Goal: Task Accomplishment & Management: Manage account settings

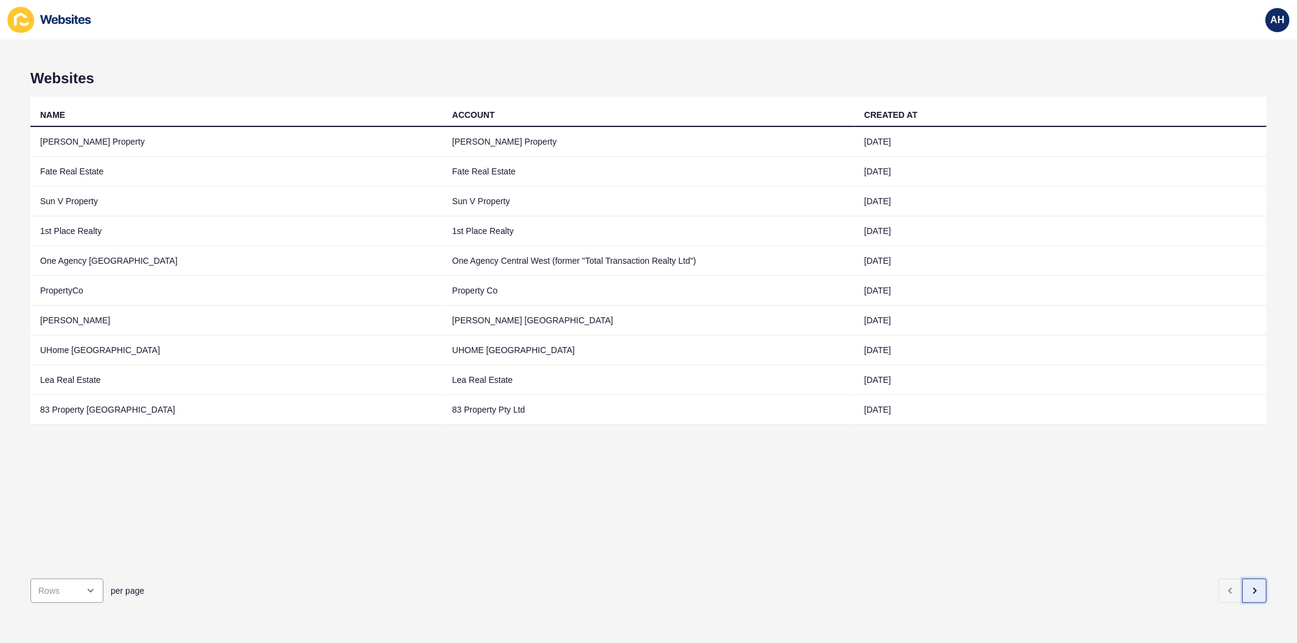
click at [1242, 579] on button "button" at bounding box center [1254, 591] width 24 height 24
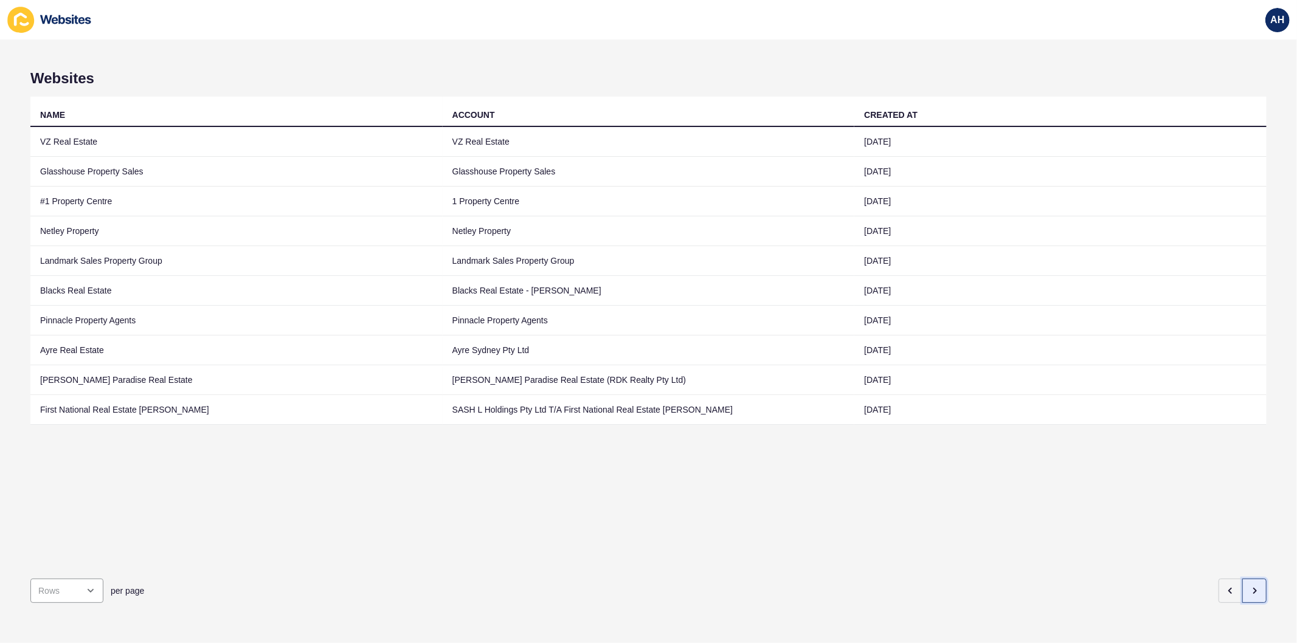
click at [1242, 579] on button "button" at bounding box center [1254, 591] width 24 height 24
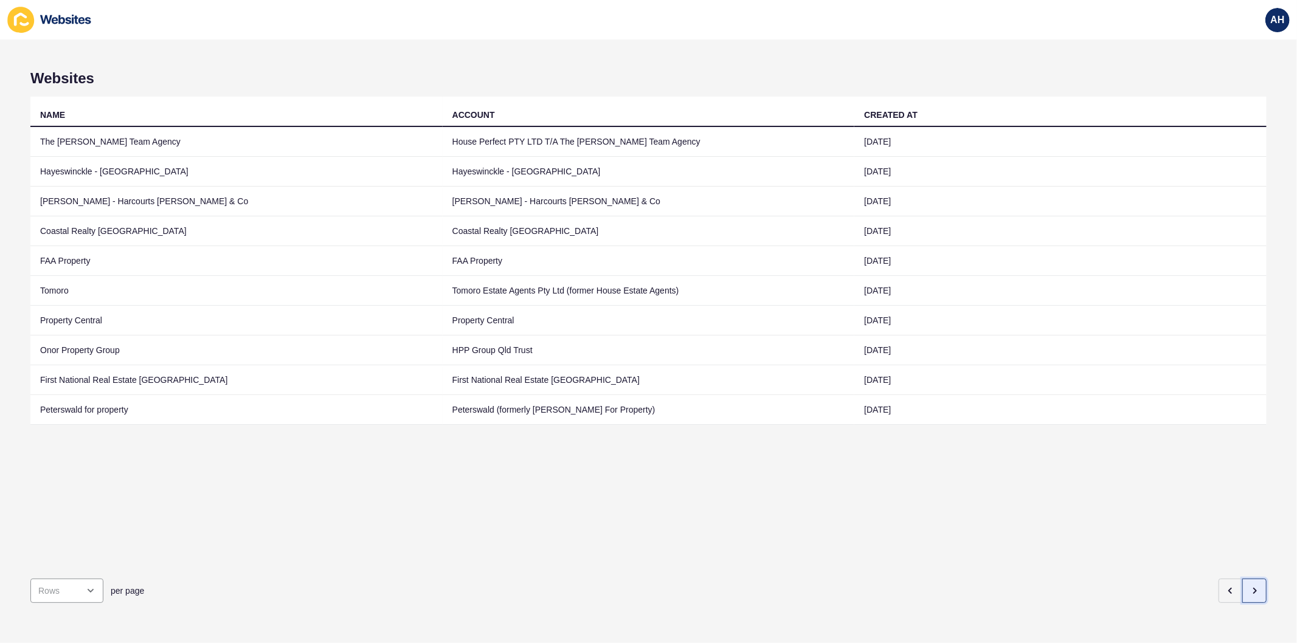
click at [1249, 586] on icon "button" at bounding box center [1254, 591] width 10 height 10
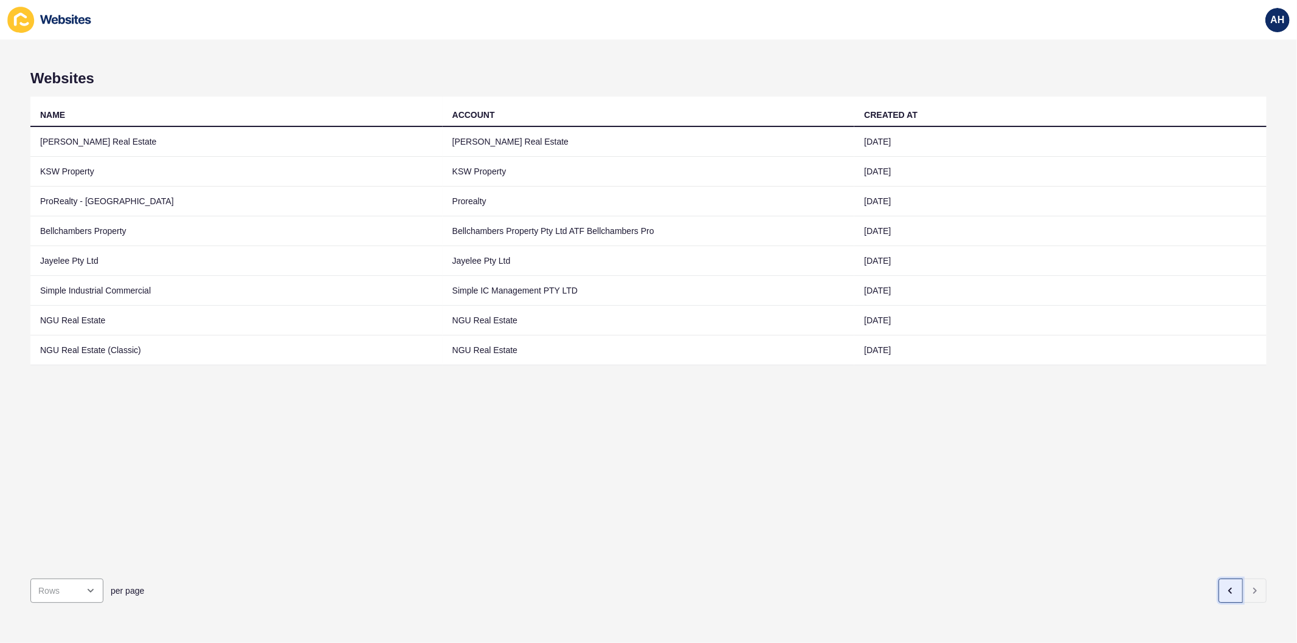
click at [1225, 586] on icon "button" at bounding box center [1230, 591] width 10 height 10
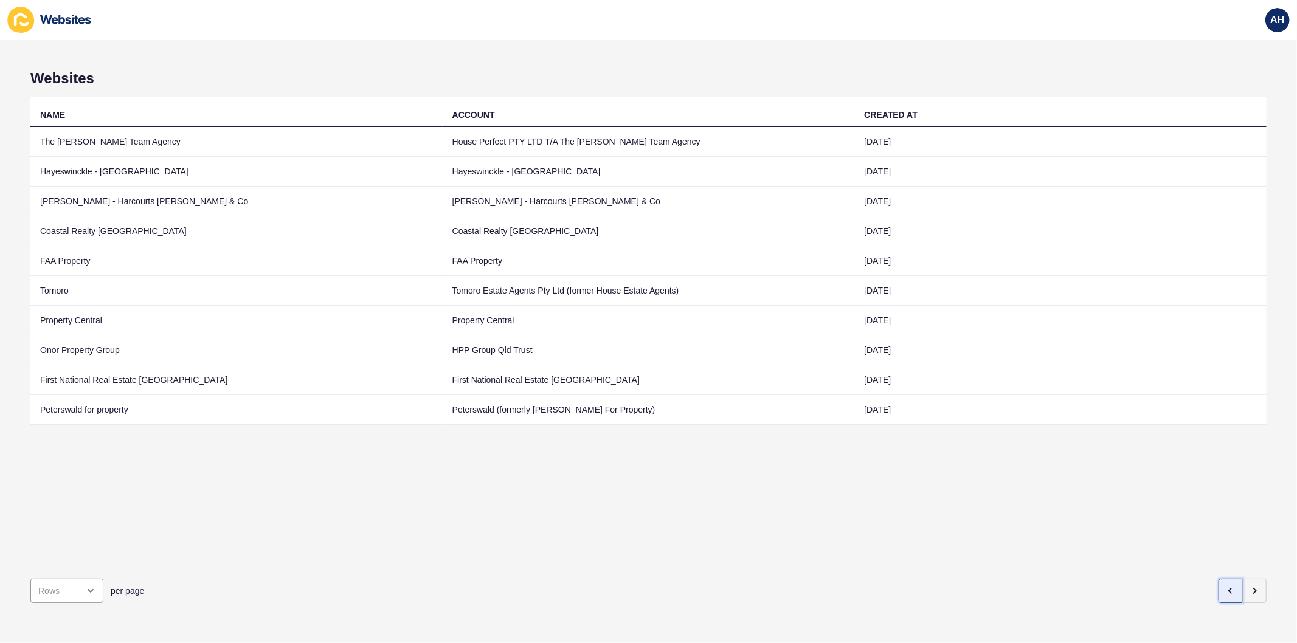
click at [1225, 586] on icon "button" at bounding box center [1230, 591] width 10 height 10
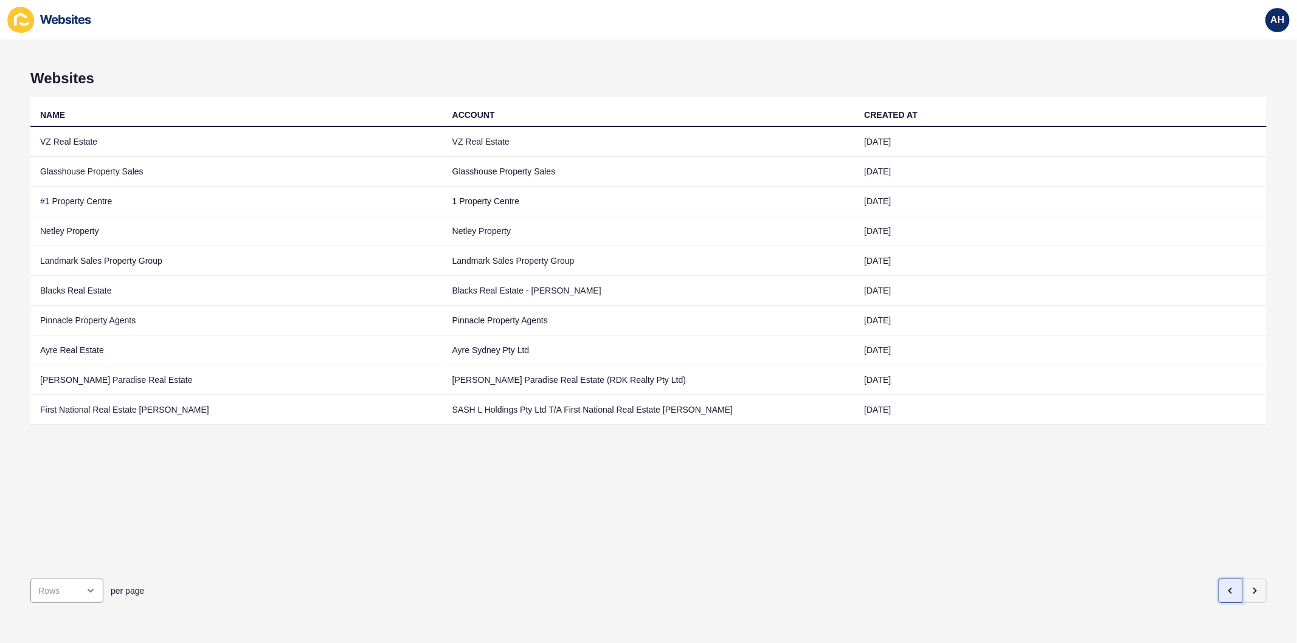
click at [1225, 586] on icon "button" at bounding box center [1230, 591] width 10 height 10
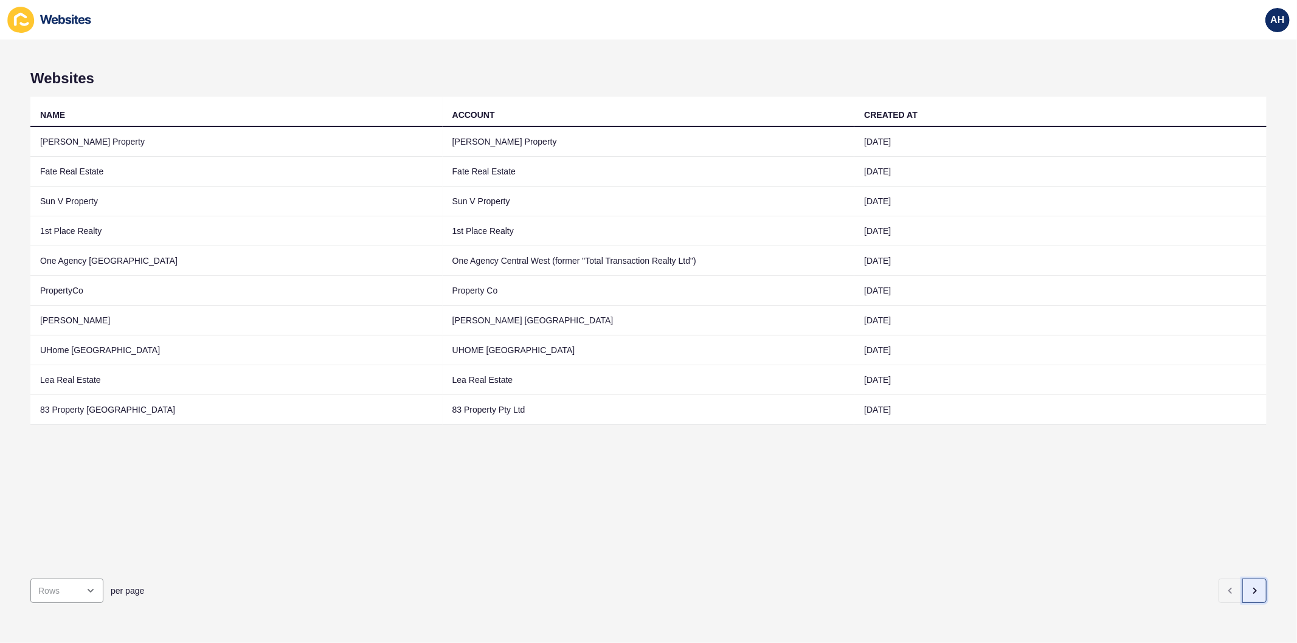
click at [1249, 586] on icon "button" at bounding box center [1254, 591] width 10 height 10
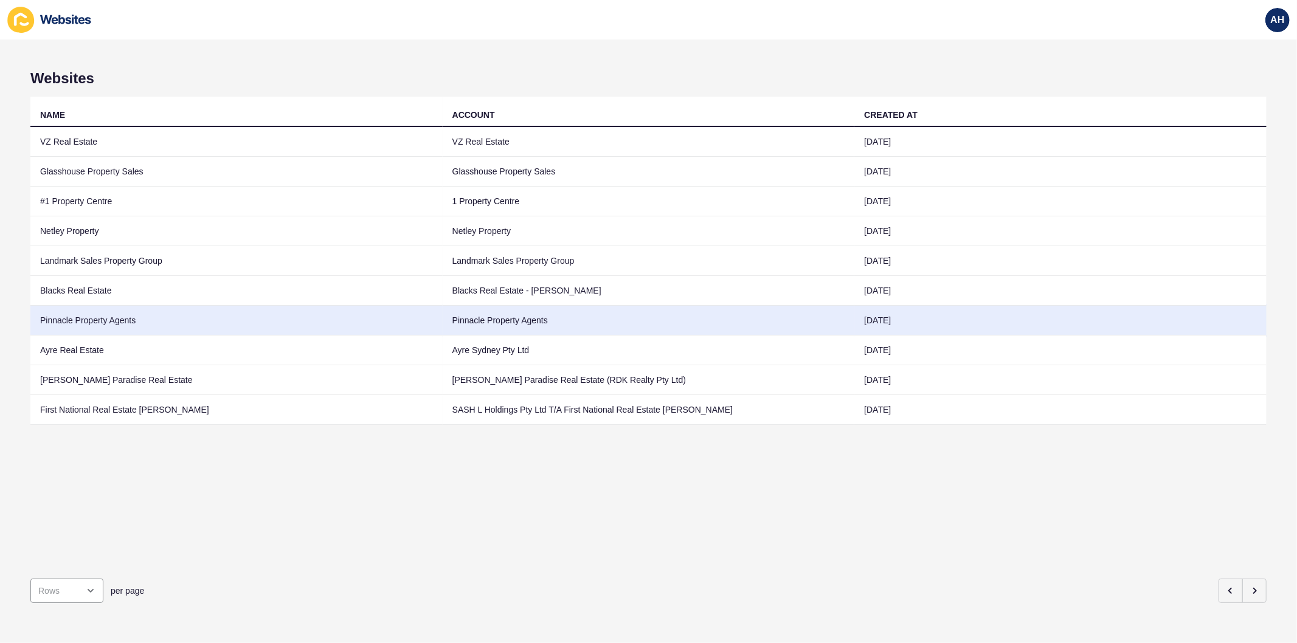
click at [563, 320] on td "Pinnacle Property Agents" at bounding box center [649, 321] width 412 height 30
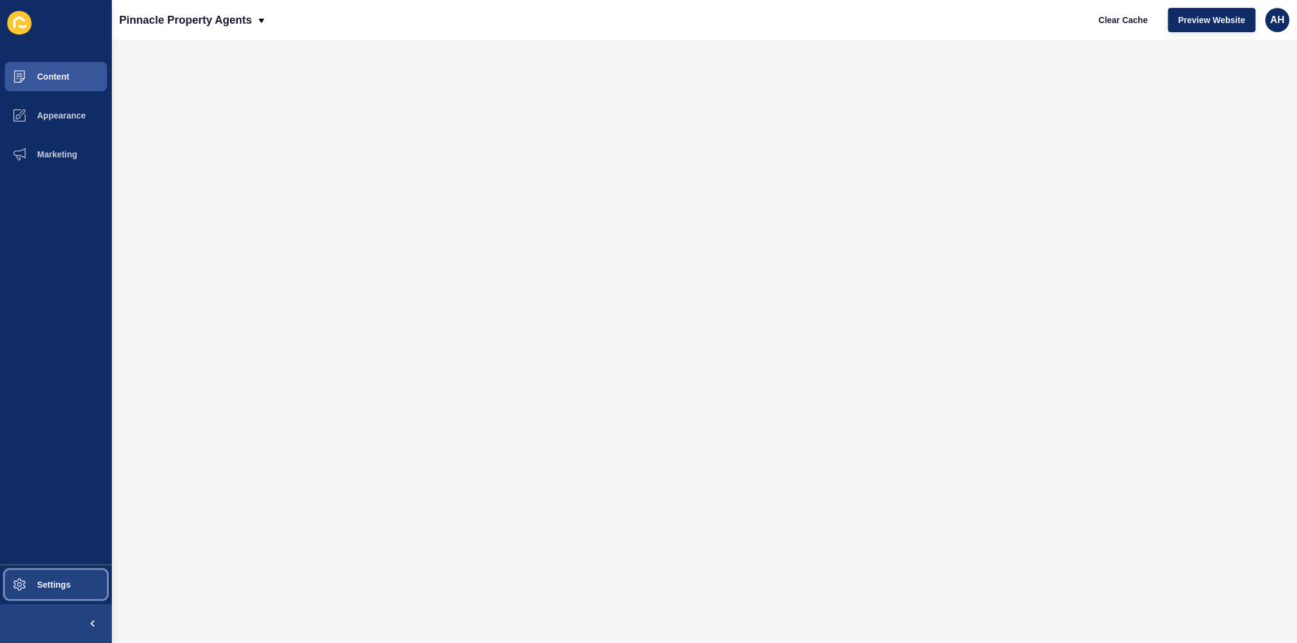
click at [43, 580] on span "Settings" at bounding box center [34, 585] width 72 height 10
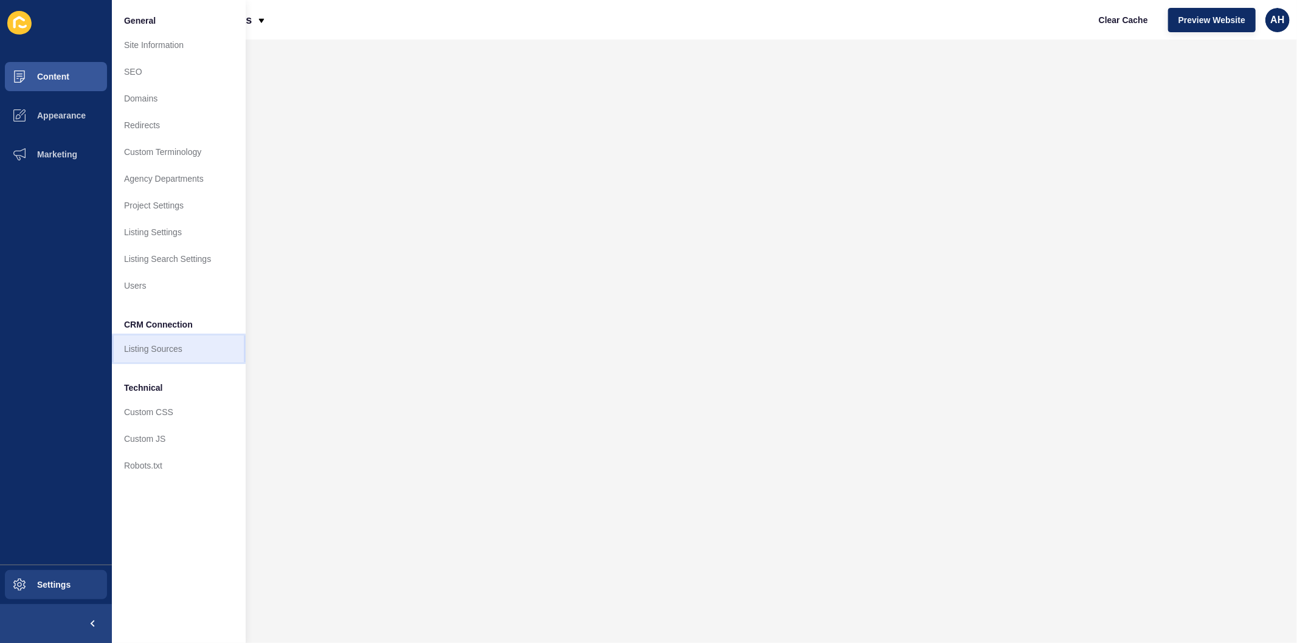
click at [137, 353] on link "Listing Sources" at bounding box center [179, 349] width 134 height 27
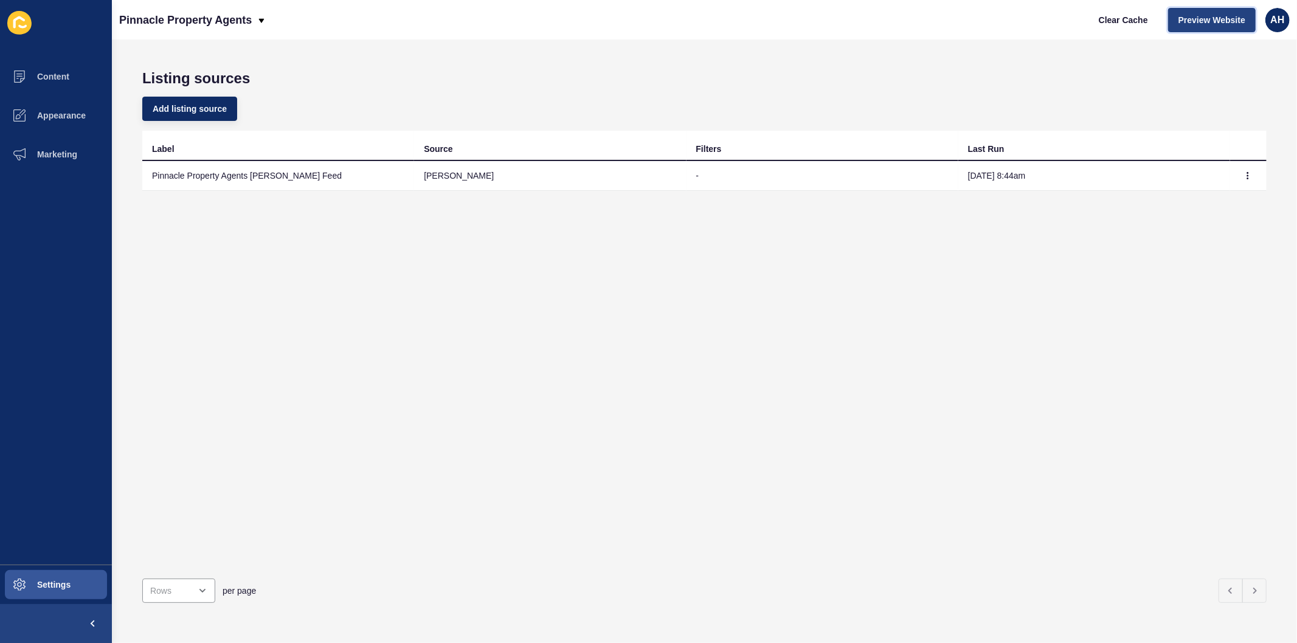
click at [1202, 22] on span "Preview Website" at bounding box center [1211, 20] width 67 height 12
click at [1222, 22] on span "Preview Website" at bounding box center [1211, 20] width 67 height 12
click at [50, 65] on button "Content" at bounding box center [56, 76] width 112 height 39
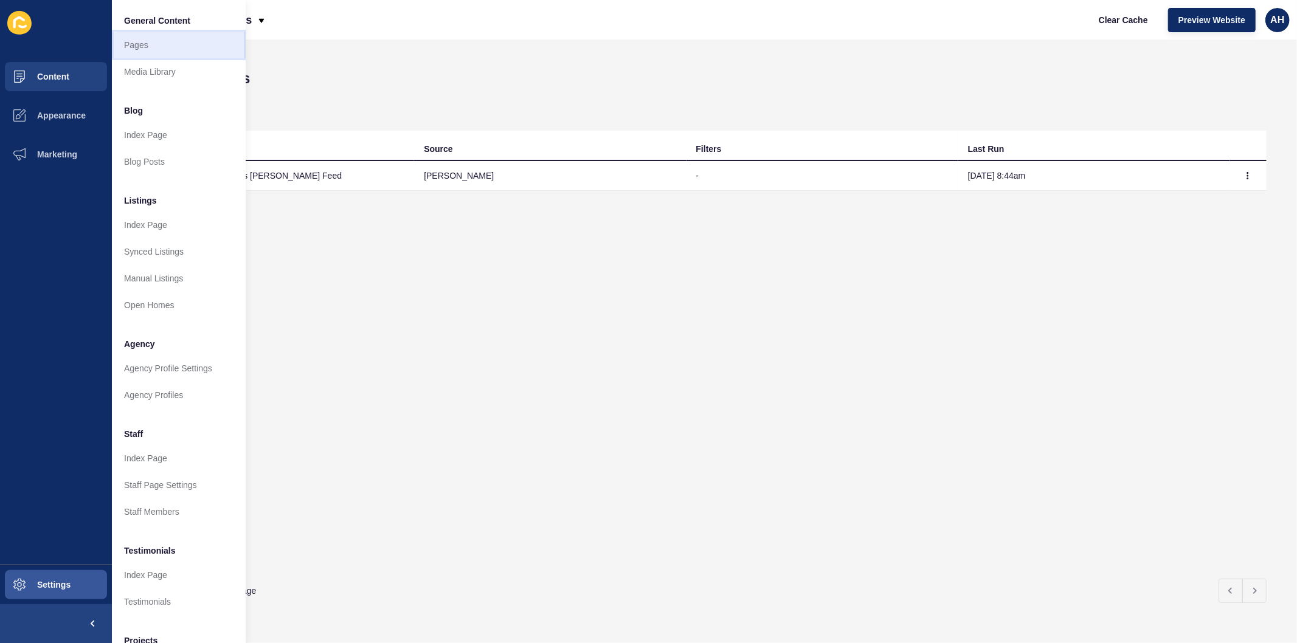
click at [134, 49] on link "Pages" at bounding box center [179, 45] width 134 height 27
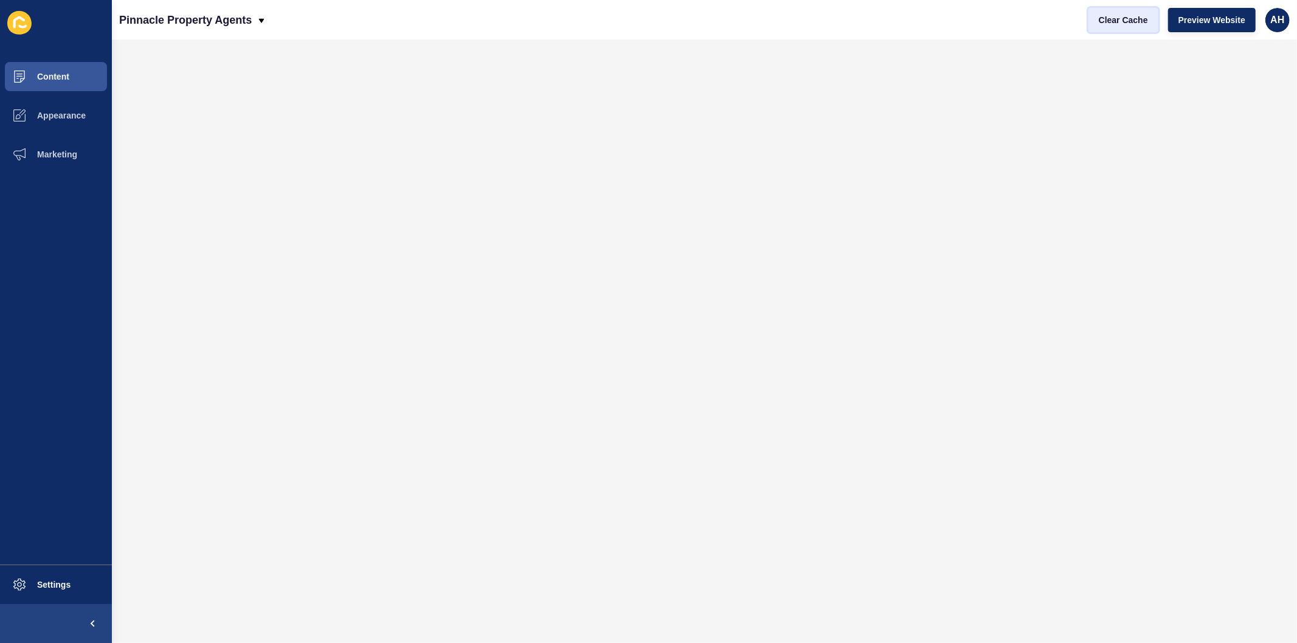
click at [1123, 16] on span "Clear Cache" at bounding box center [1122, 20] width 49 height 12
click at [1194, 24] on span "Preview Website" at bounding box center [1211, 20] width 67 height 12
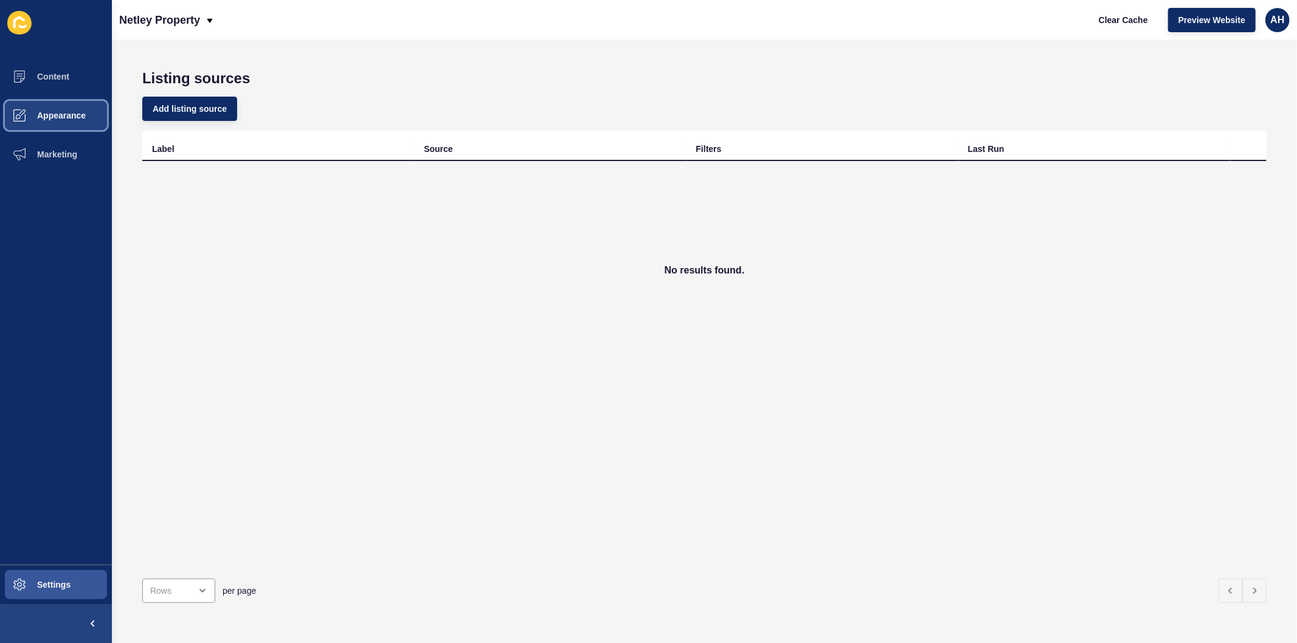
click at [64, 120] on button "Appearance" at bounding box center [56, 115] width 112 height 39
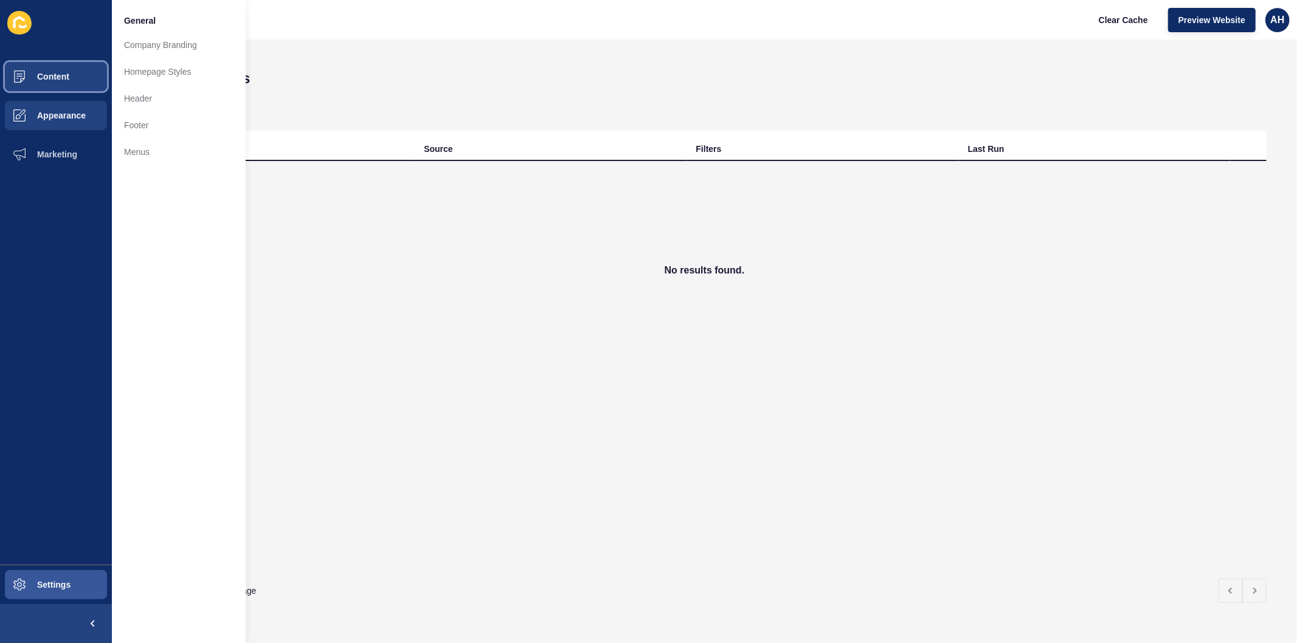
click at [74, 77] on button "Content" at bounding box center [56, 76] width 112 height 39
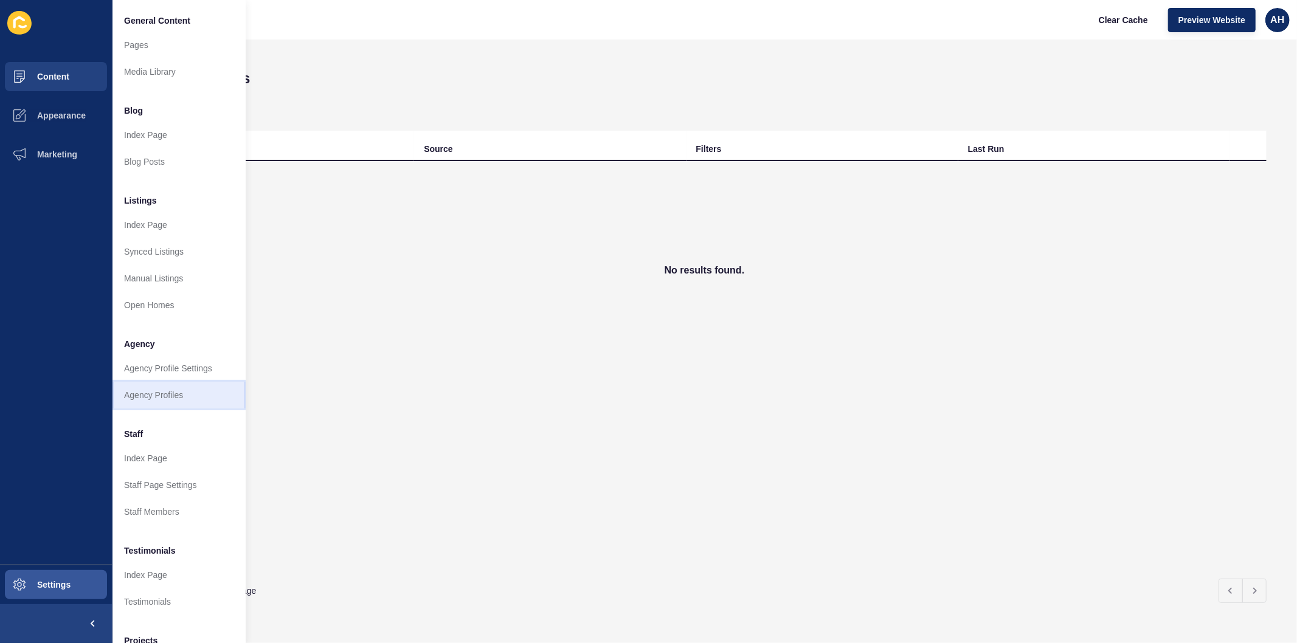
click at [161, 394] on link "Agency Profiles" at bounding box center [179, 395] width 134 height 27
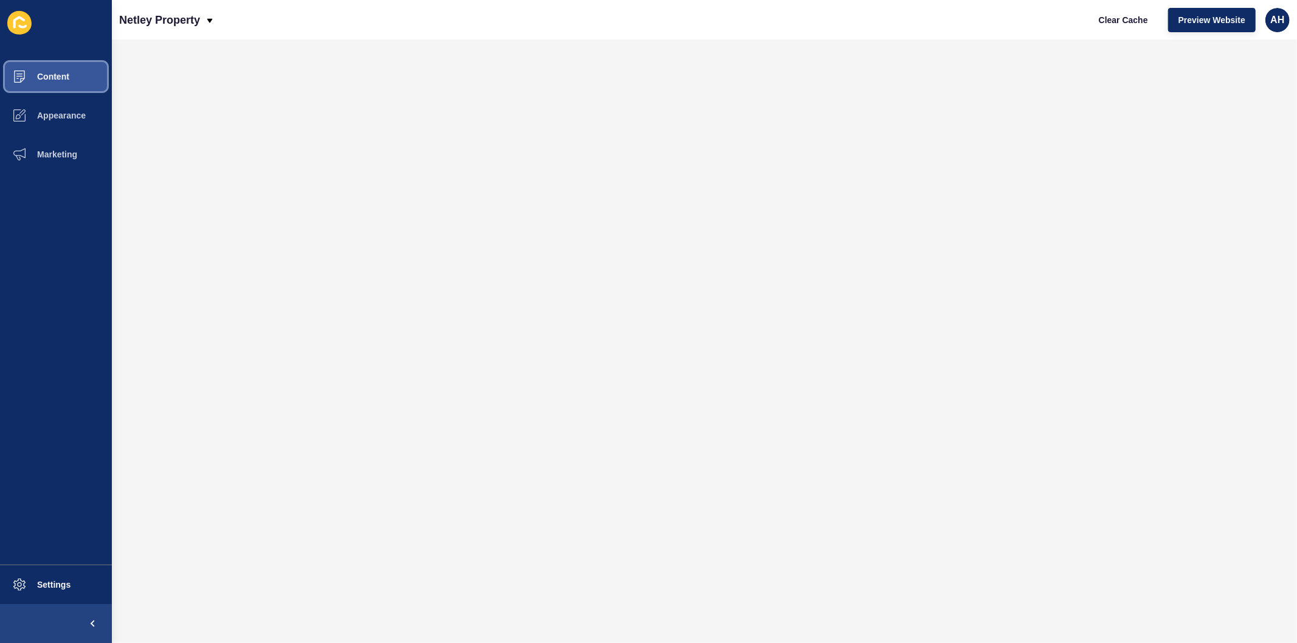
click at [61, 86] on button "Content" at bounding box center [56, 76] width 112 height 39
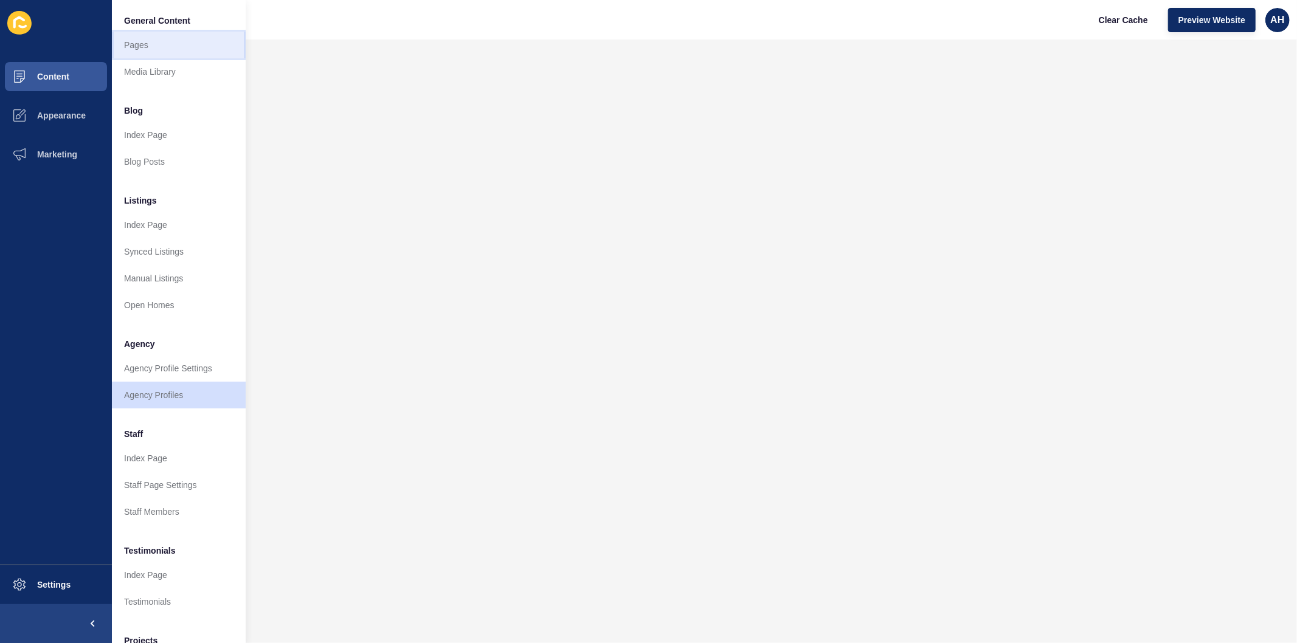
click at [141, 49] on link "Pages" at bounding box center [179, 45] width 134 height 27
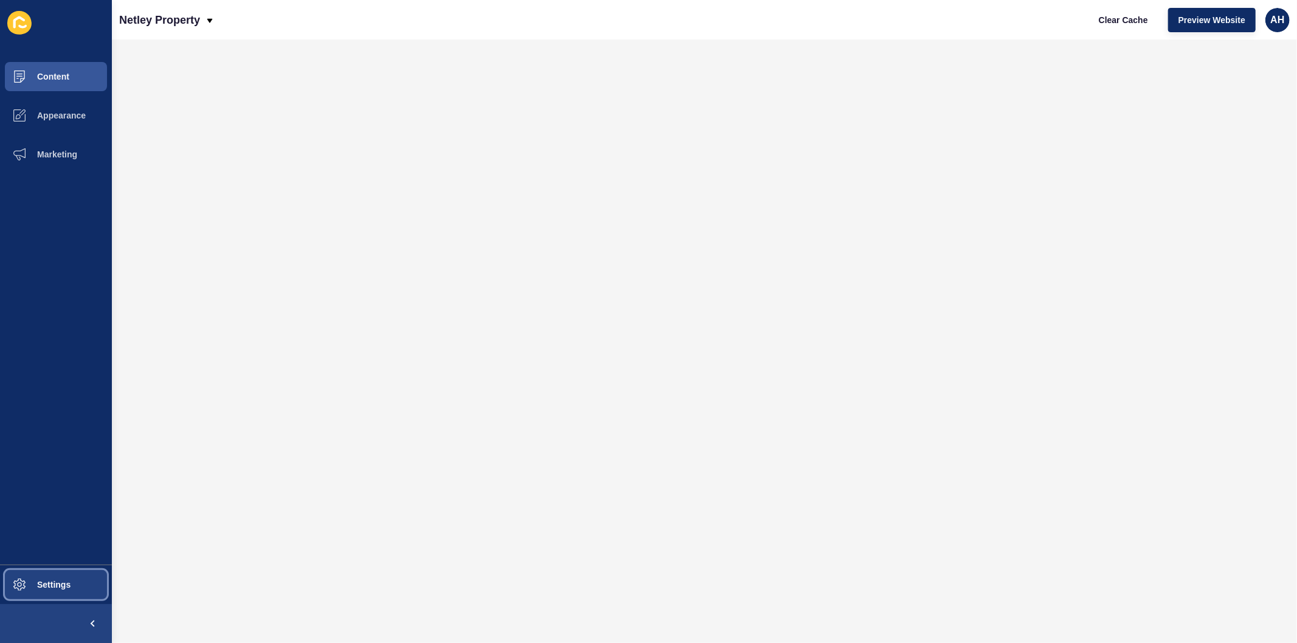
click at [51, 582] on span "Settings" at bounding box center [34, 585] width 72 height 10
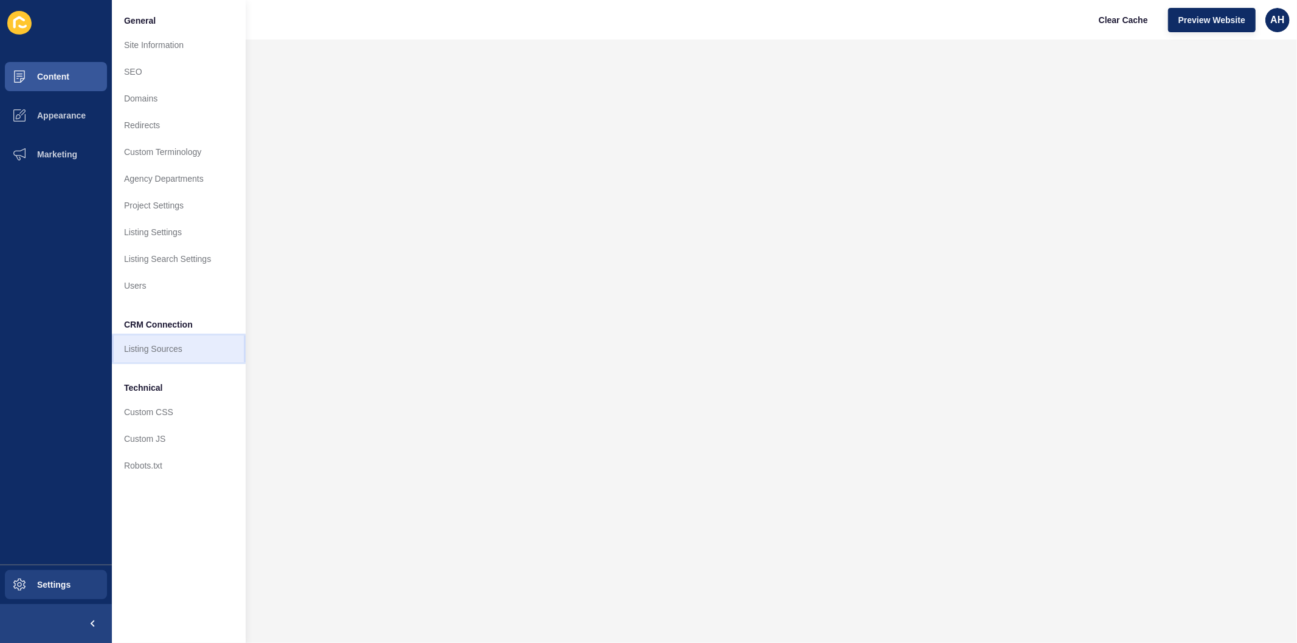
click at [153, 348] on link "Listing Sources" at bounding box center [179, 349] width 134 height 27
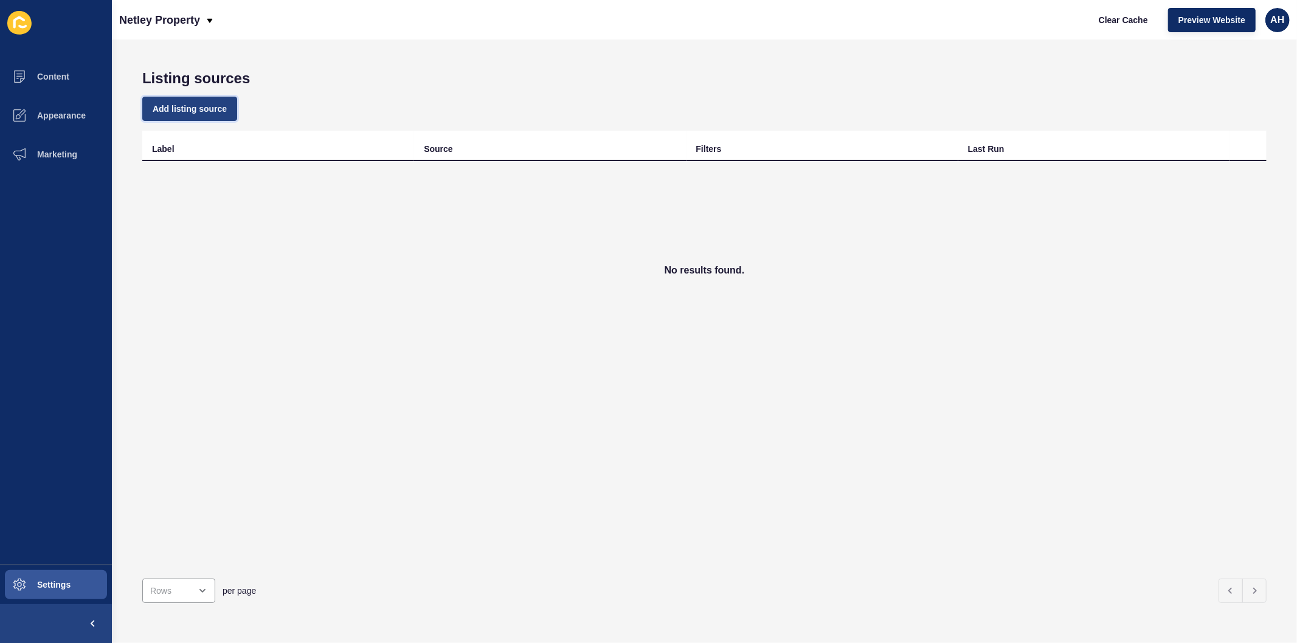
click at [159, 111] on span "Add listing source" at bounding box center [190, 109] width 74 height 12
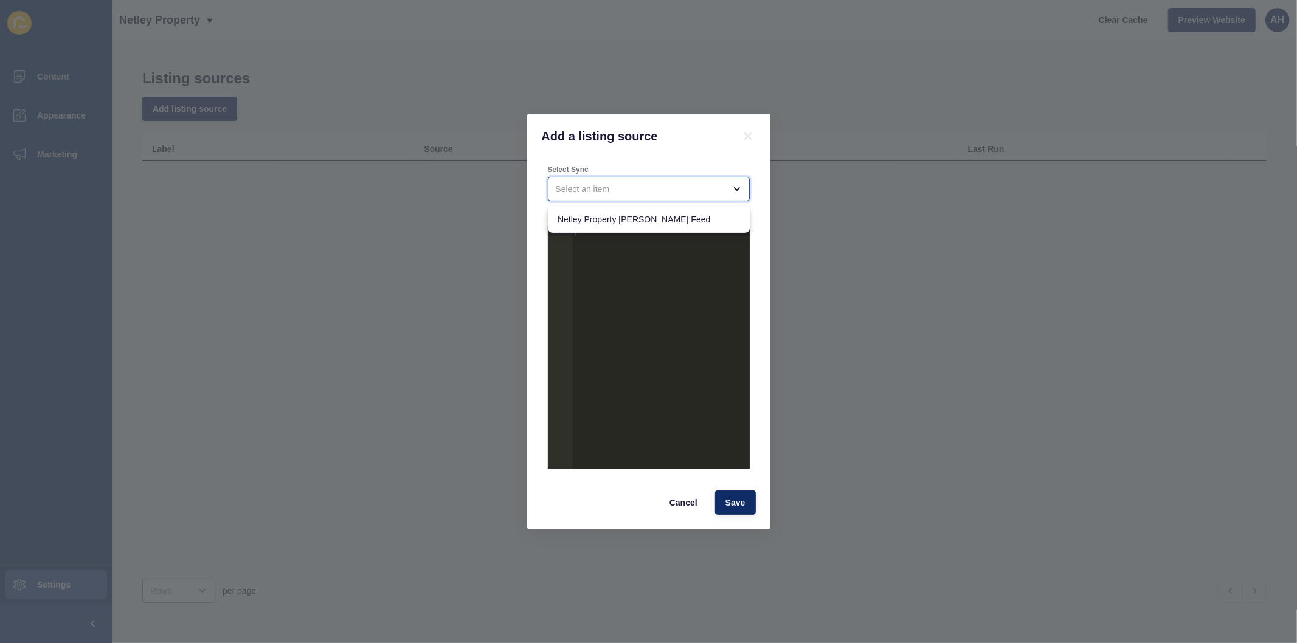
click at [588, 180] on div "close menu" at bounding box center [649, 189] width 202 height 24
click at [600, 225] on span "Netley Property [PERSON_NAME] Feed" at bounding box center [648, 219] width 182 height 12
type input "Netley Property [PERSON_NAME] Feed"
click at [600, 230] on div at bounding box center [660, 358] width 177 height 264
paste textarea "}"
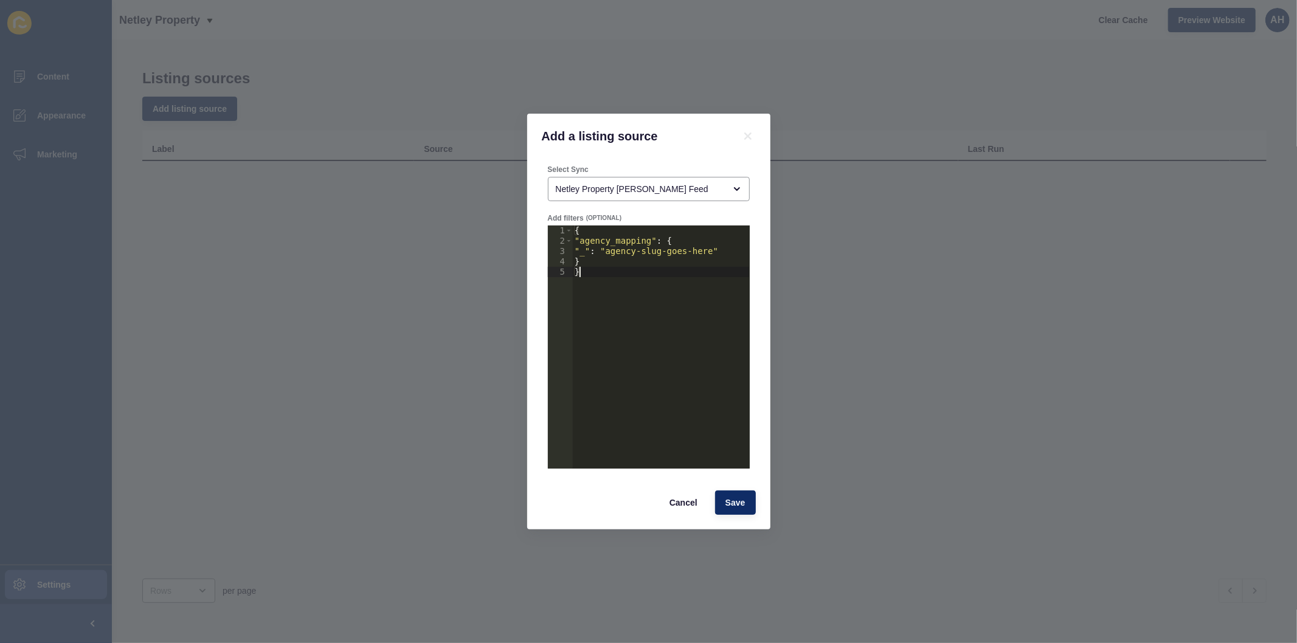
click at [701, 251] on div "{ "agency_mapping" : { "_" : "agency-slug-goes-here" } }" at bounding box center [660, 358] width 177 height 264
type textarea ""_": "netley-property""
click at [739, 505] on span "Save" at bounding box center [735, 503] width 20 height 12
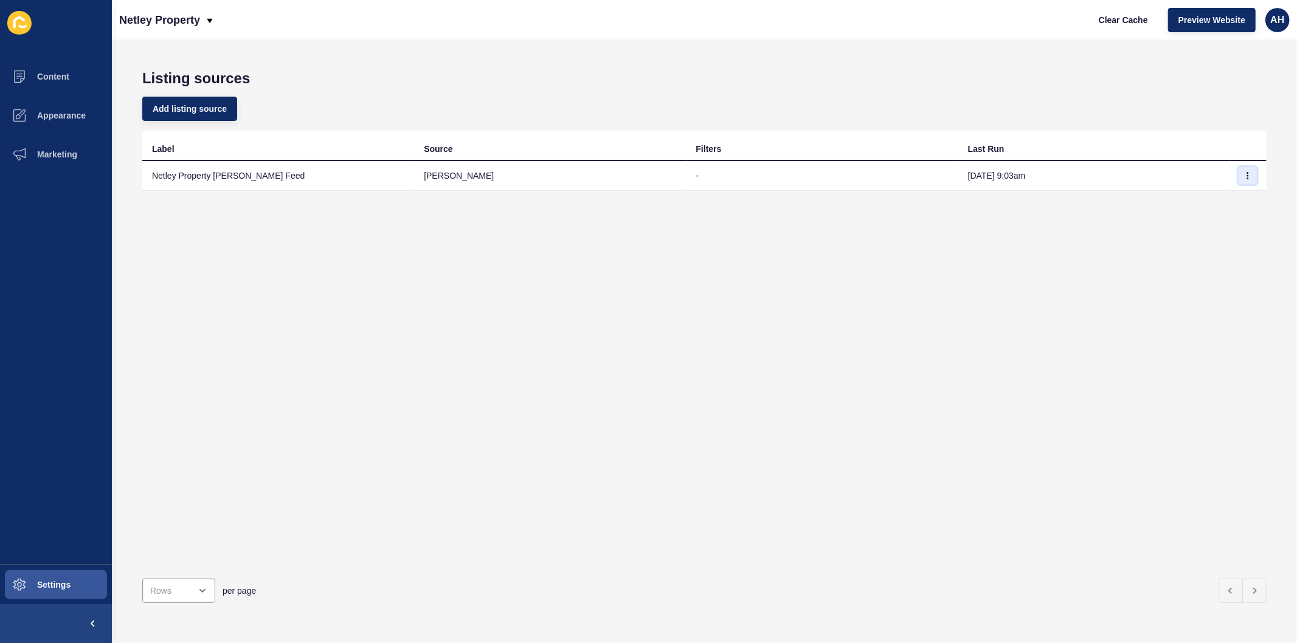
click at [1244, 177] on icon "button" at bounding box center [1247, 175] width 7 height 7
click at [1205, 198] on link "Sync now" at bounding box center [1204, 199] width 85 height 27
click at [63, 75] on span "Content" at bounding box center [33, 77] width 71 height 10
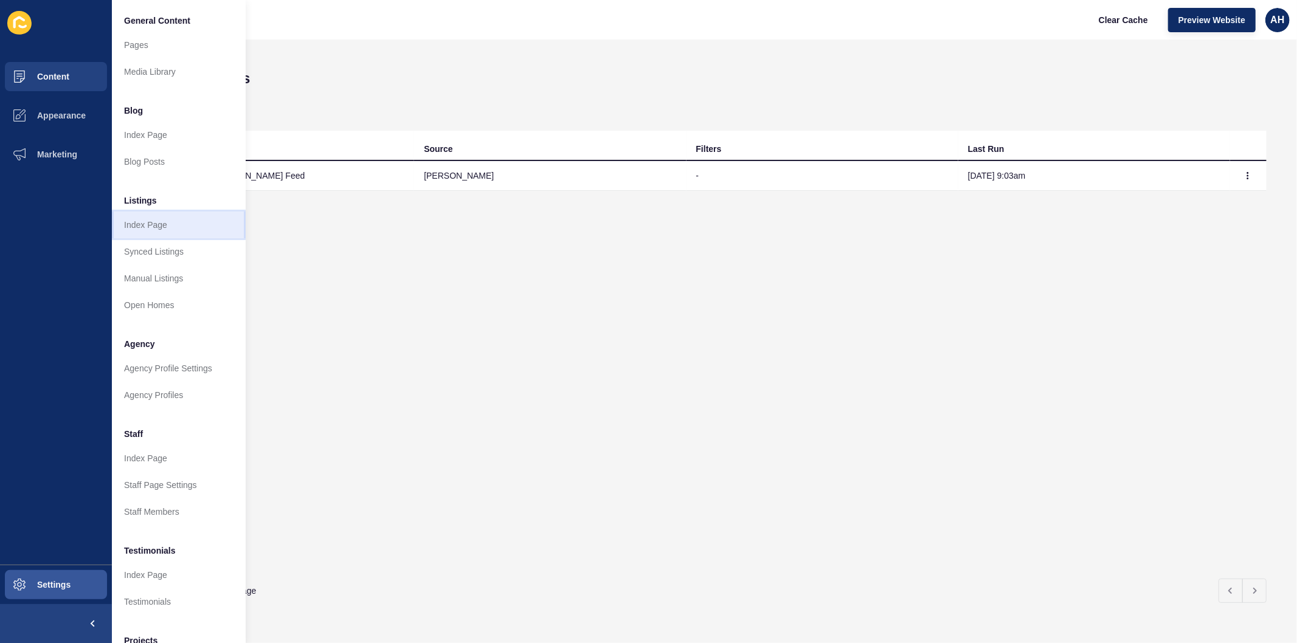
click at [165, 222] on link "Index Page" at bounding box center [179, 225] width 134 height 27
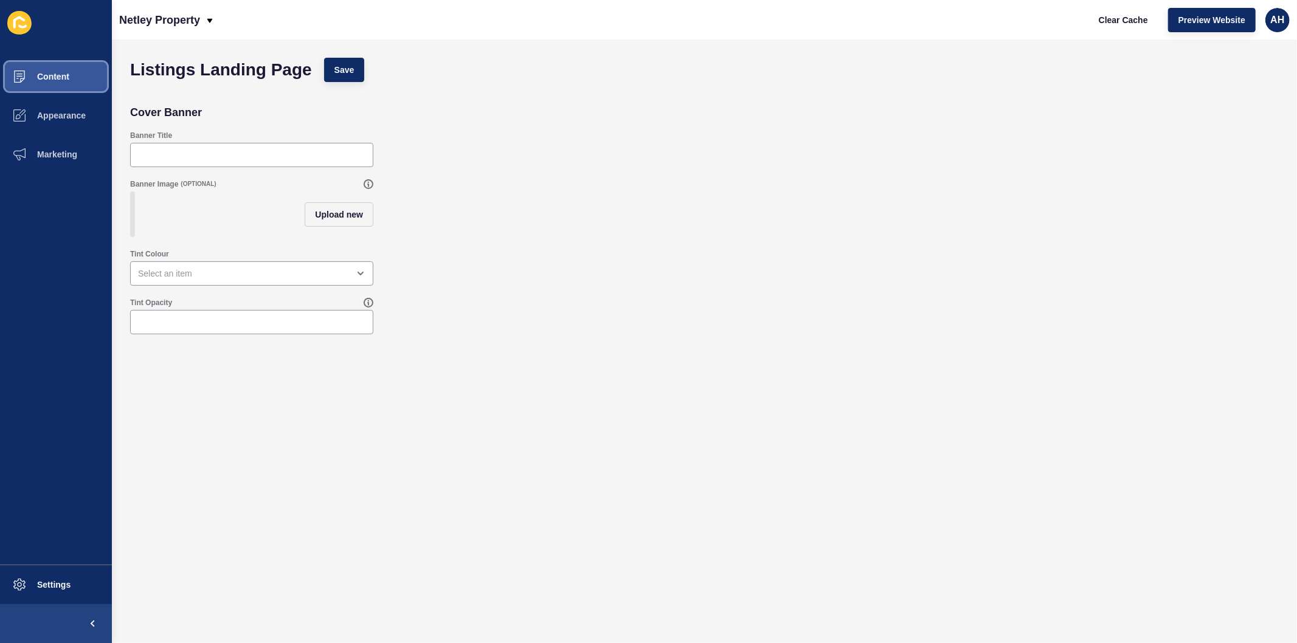
click at [55, 75] on span "Content" at bounding box center [33, 77] width 71 height 10
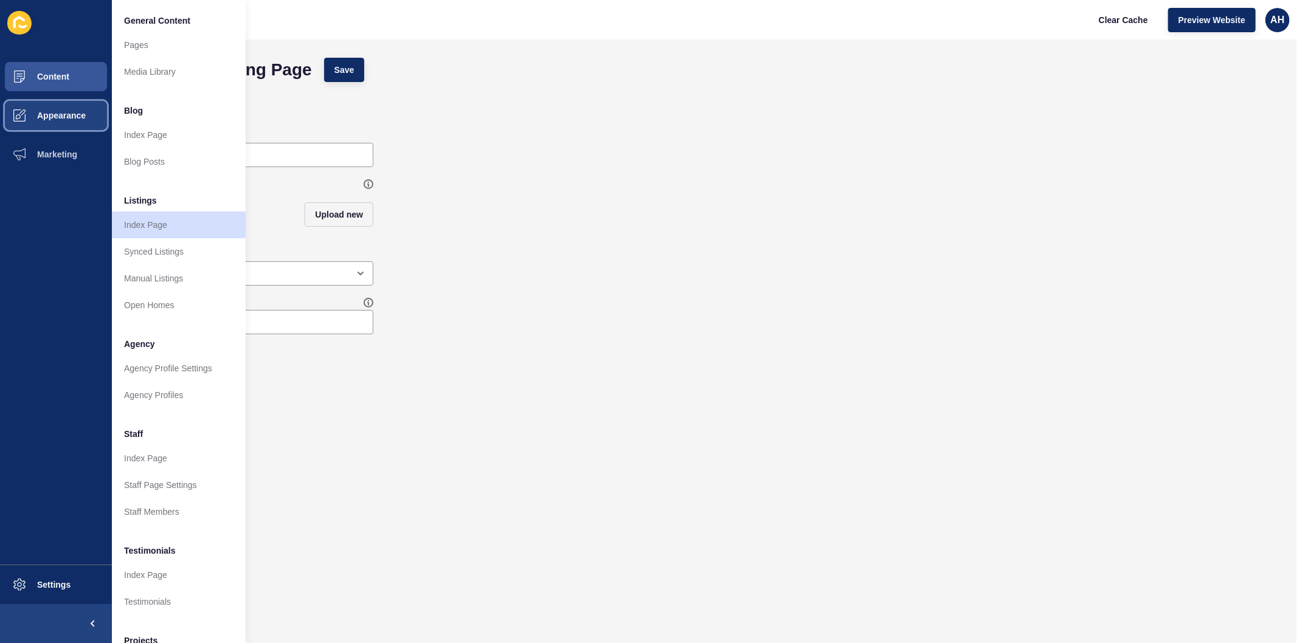
click at [63, 120] on button "Appearance" at bounding box center [56, 115] width 112 height 39
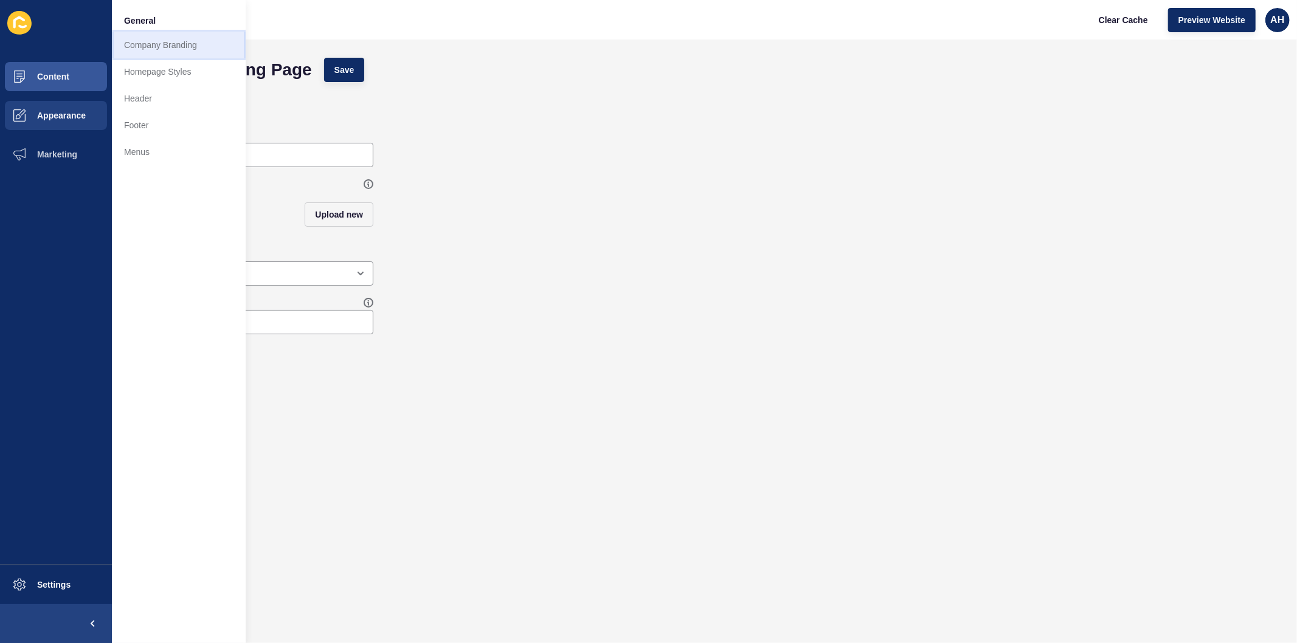
click at [184, 44] on link "Company Branding" at bounding box center [179, 45] width 134 height 27
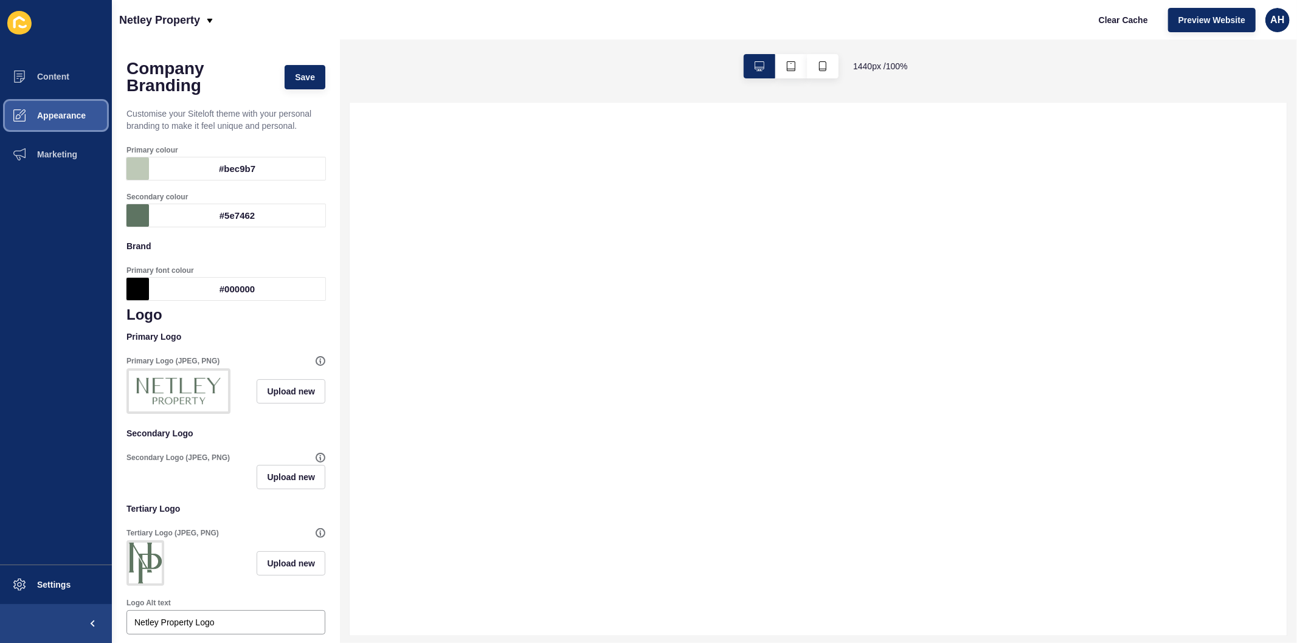
click at [33, 101] on span at bounding box center [19, 115] width 39 height 39
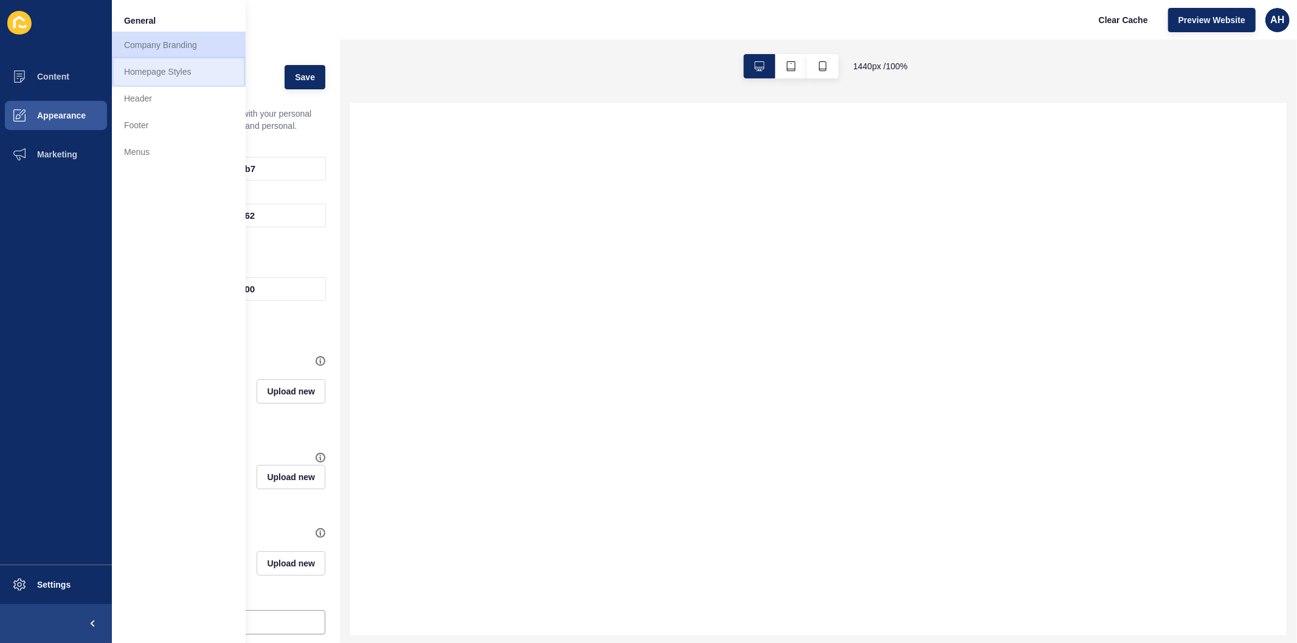
click at [137, 81] on link "Homepage Styles" at bounding box center [179, 71] width 134 height 27
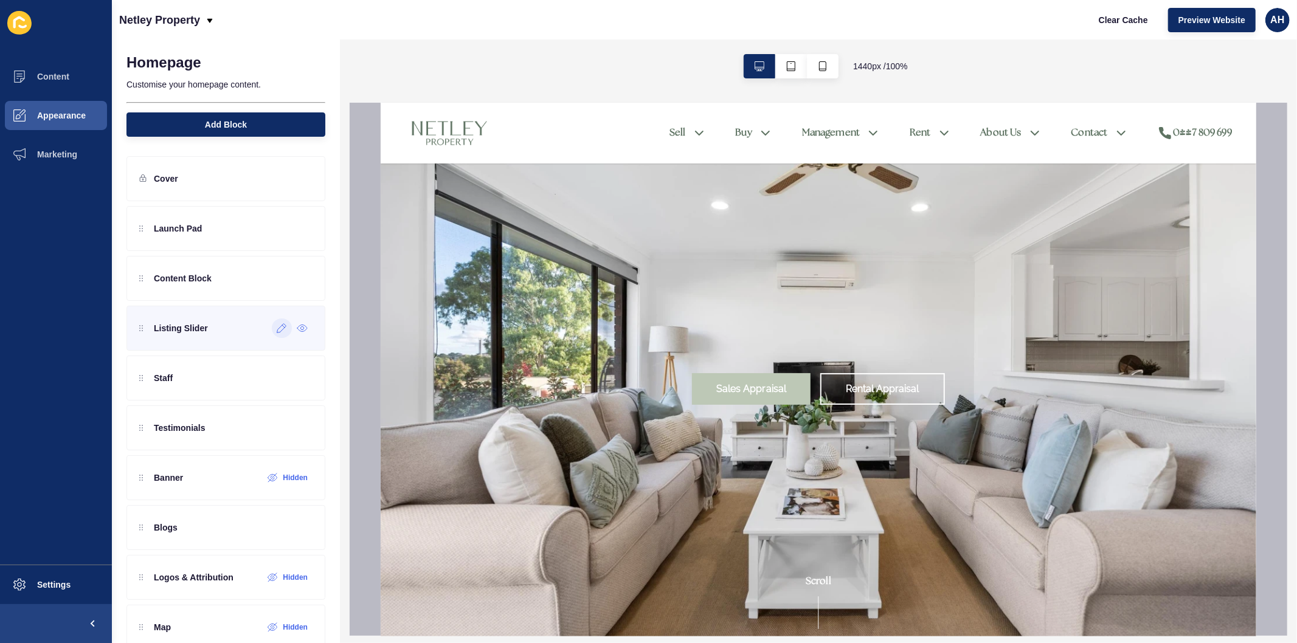
click at [277, 332] on icon at bounding box center [282, 328] width 10 height 10
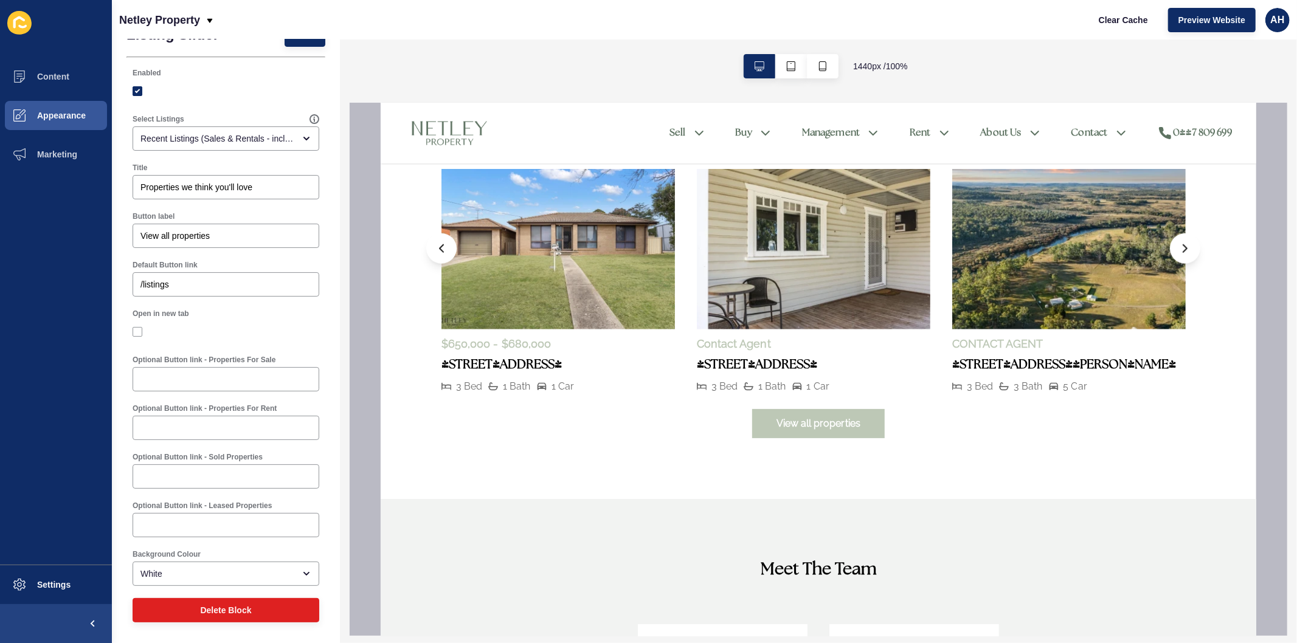
scroll to position [1148, 0]
click at [203, 381] on input "Optional Button link - Properties For Sale" at bounding box center [225, 379] width 171 height 12
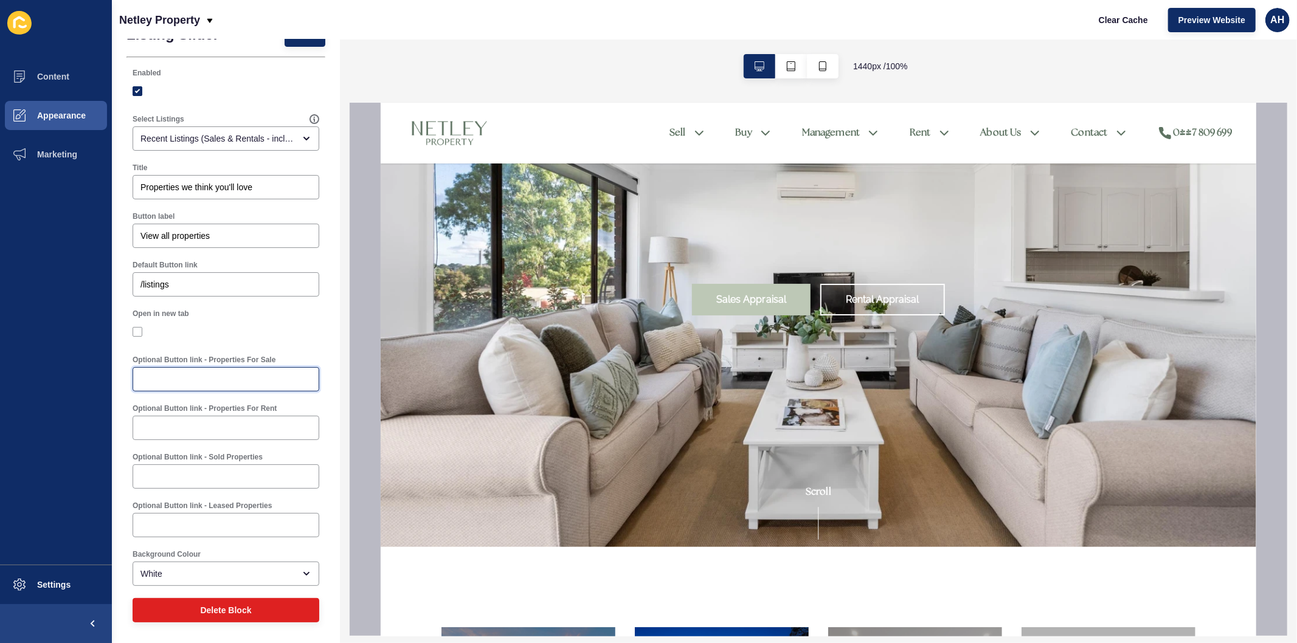
scroll to position [0, 0]
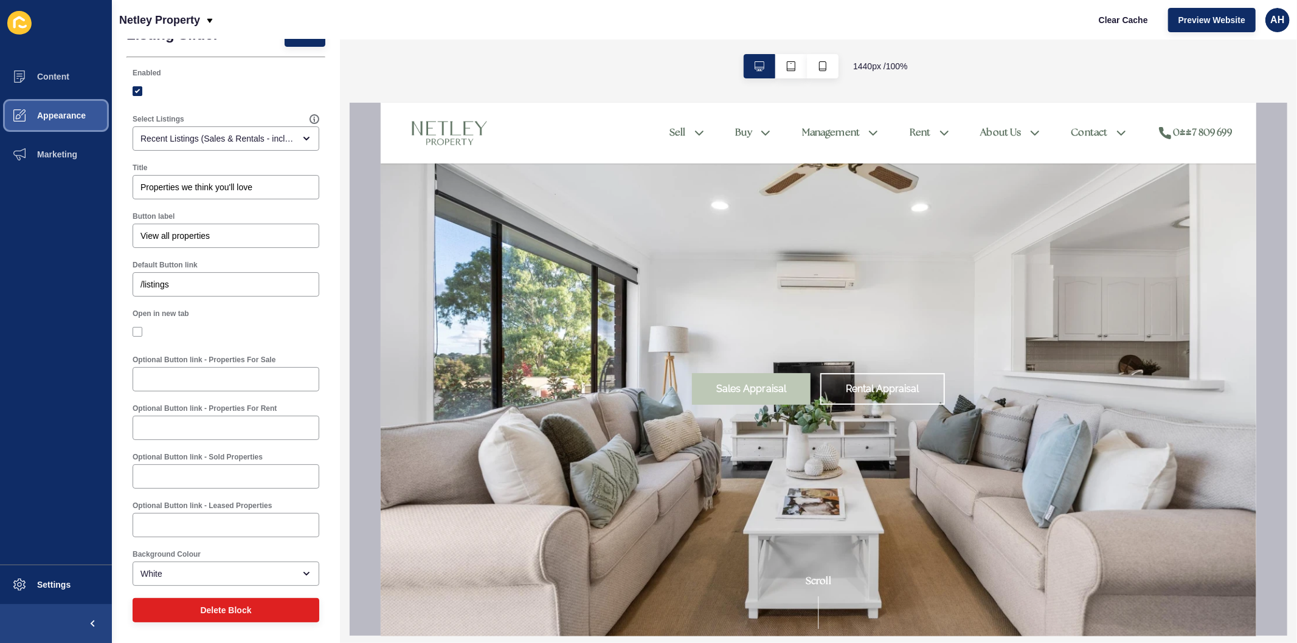
click at [47, 120] on button "Appearance" at bounding box center [56, 115] width 112 height 39
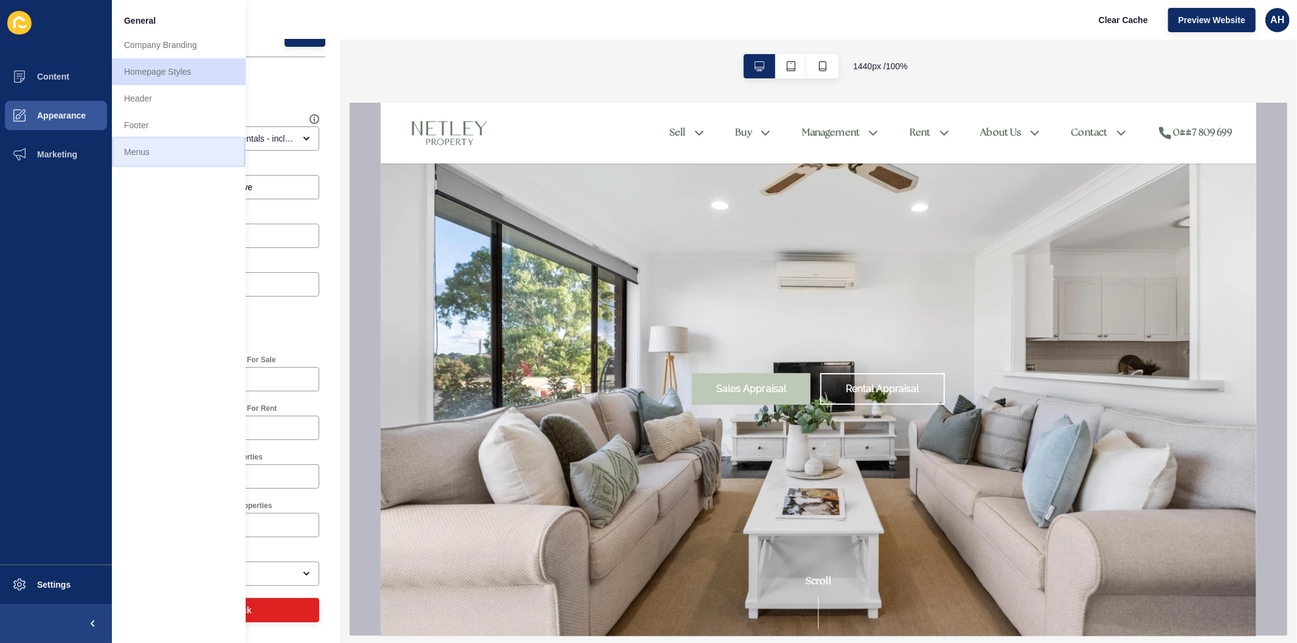
click at [123, 155] on link "Menus" at bounding box center [179, 152] width 134 height 27
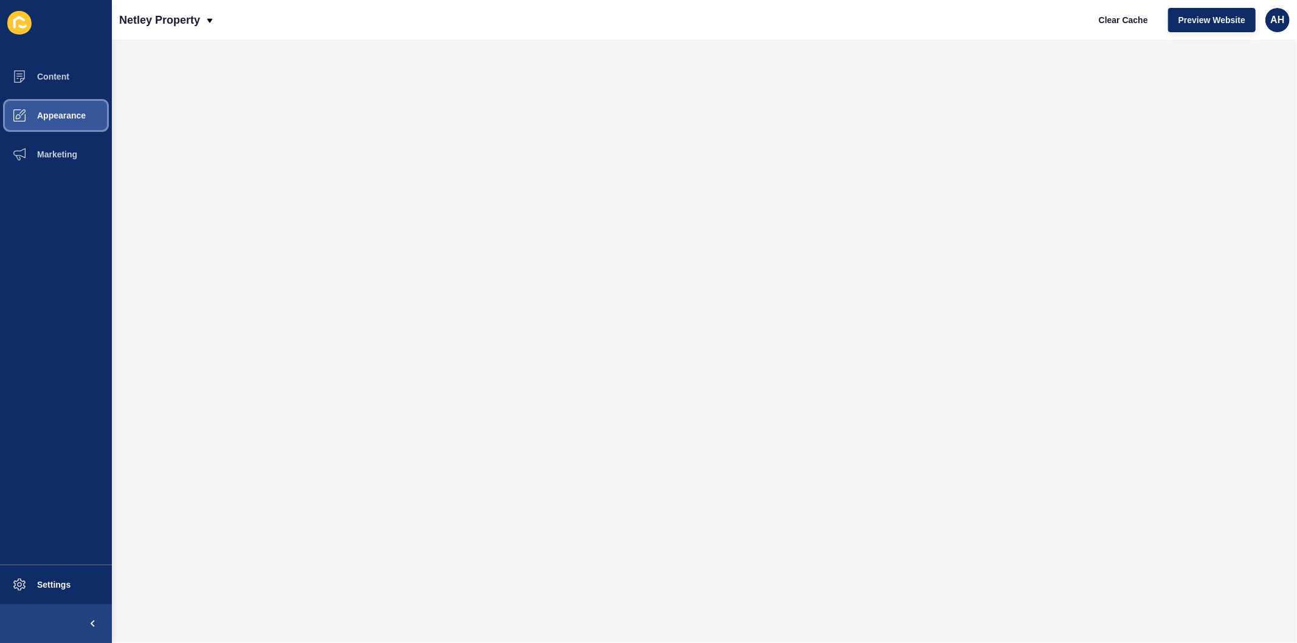
click at [38, 116] on span "Appearance" at bounding box center [42, 116] width 88 height 10
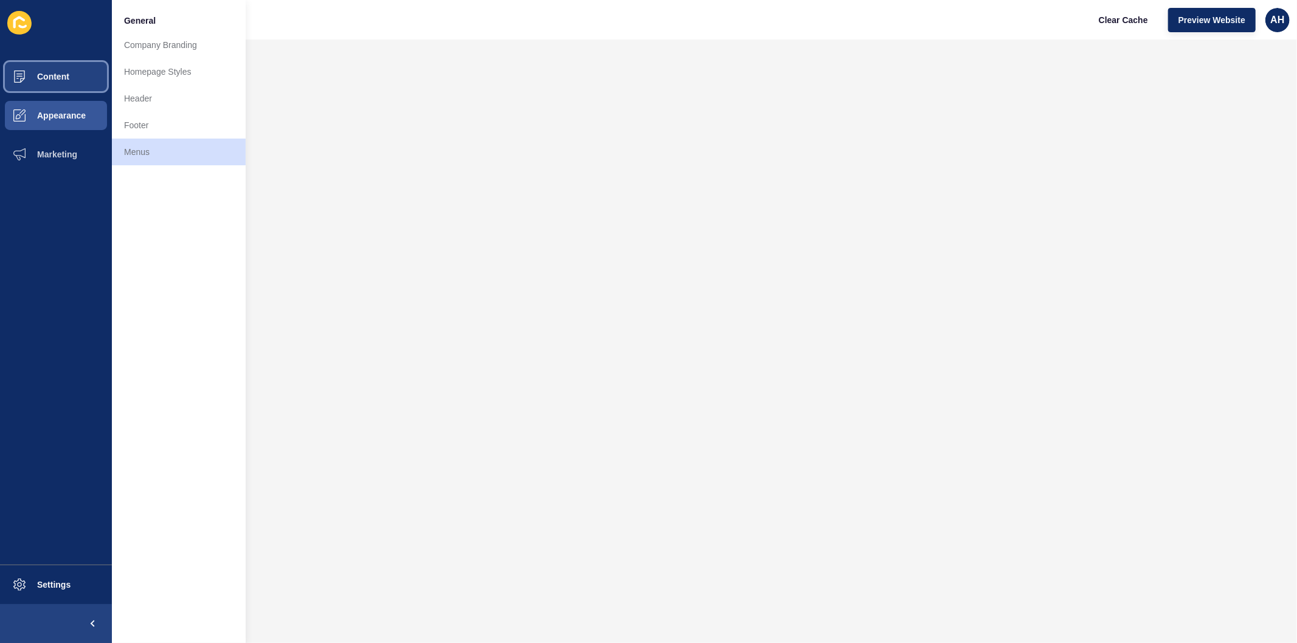
click at [44, 80] on span "Content" at bounding box center [33, 77] width 71 height 10
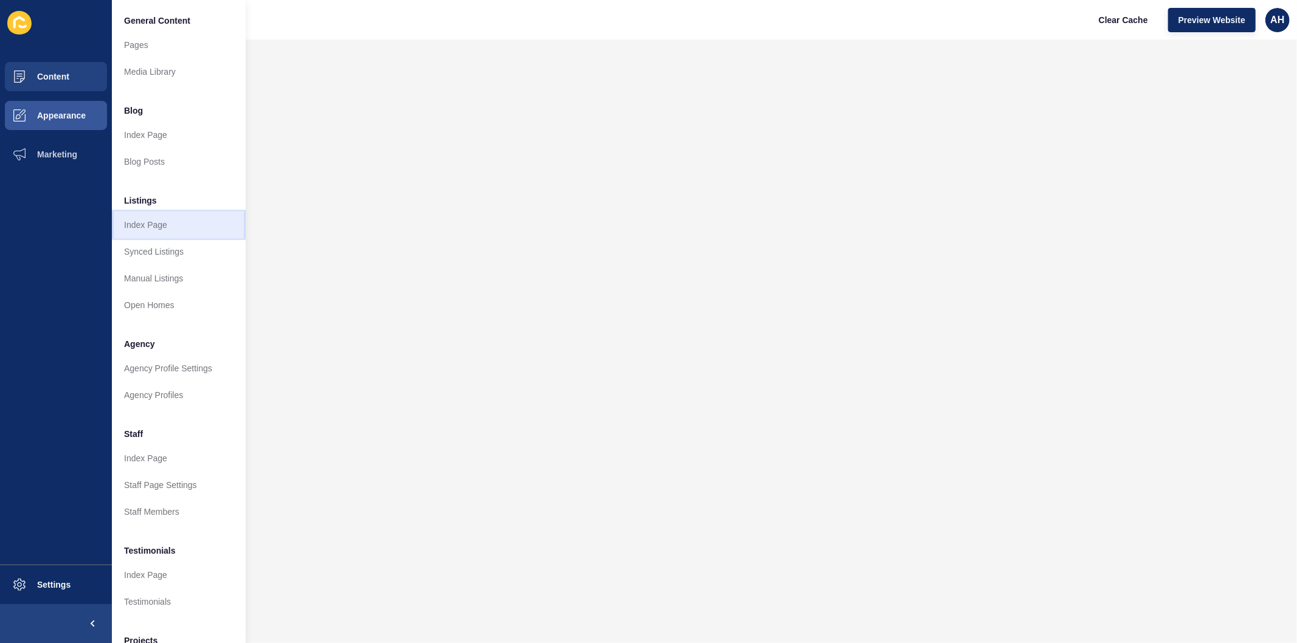
click at [161, 225] on link "Index Page" at bounding box center [179, 225] width 134 height 27
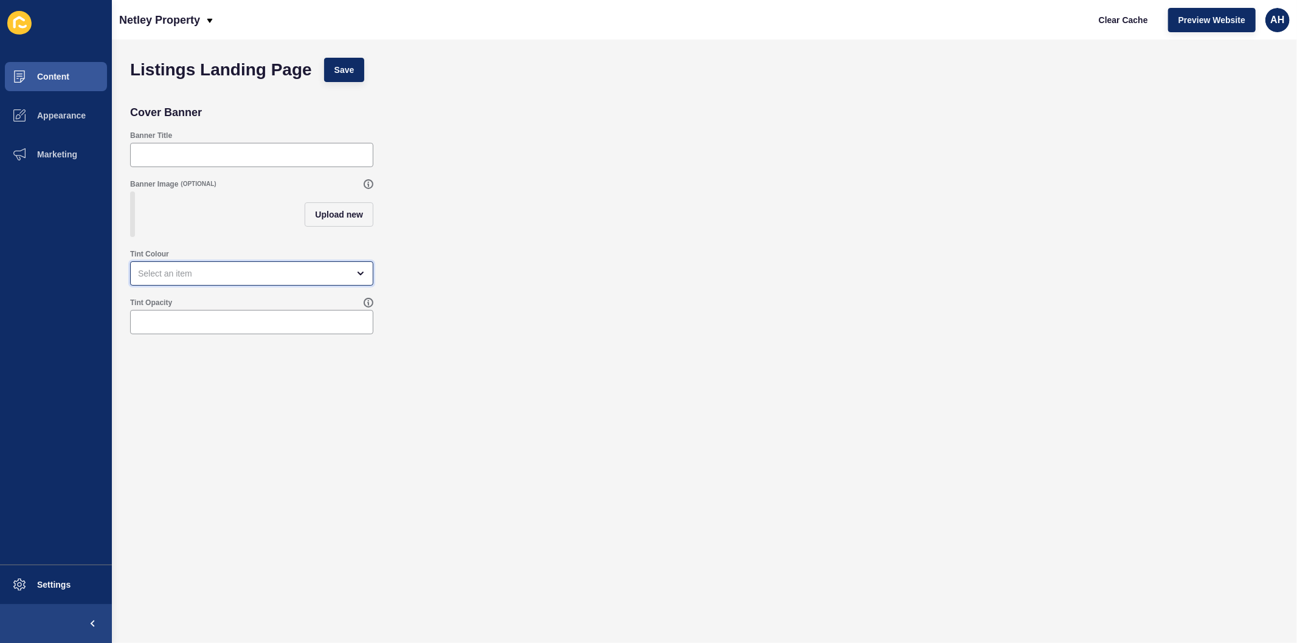
click at [269, 280] on div "open menu" at bounding box center [243, 273] width 210 height 12
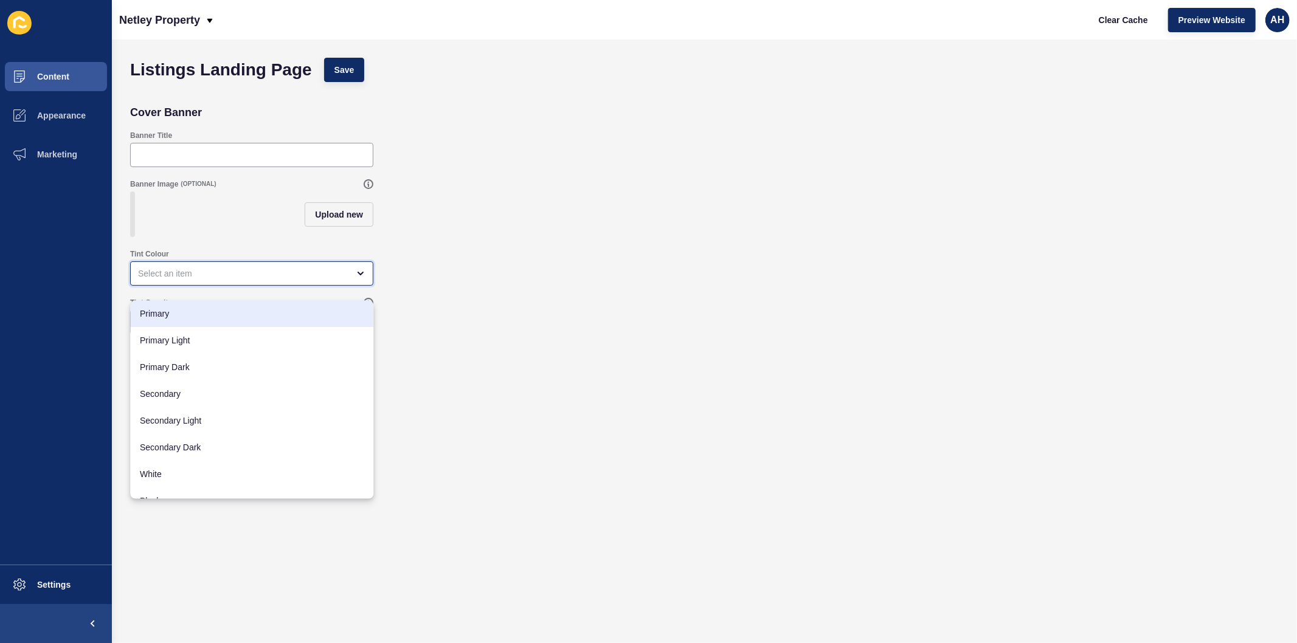
click at [266, 308] on span "Primary" at bounding box center [252, 314] width 224 height 12
type input "Primary"
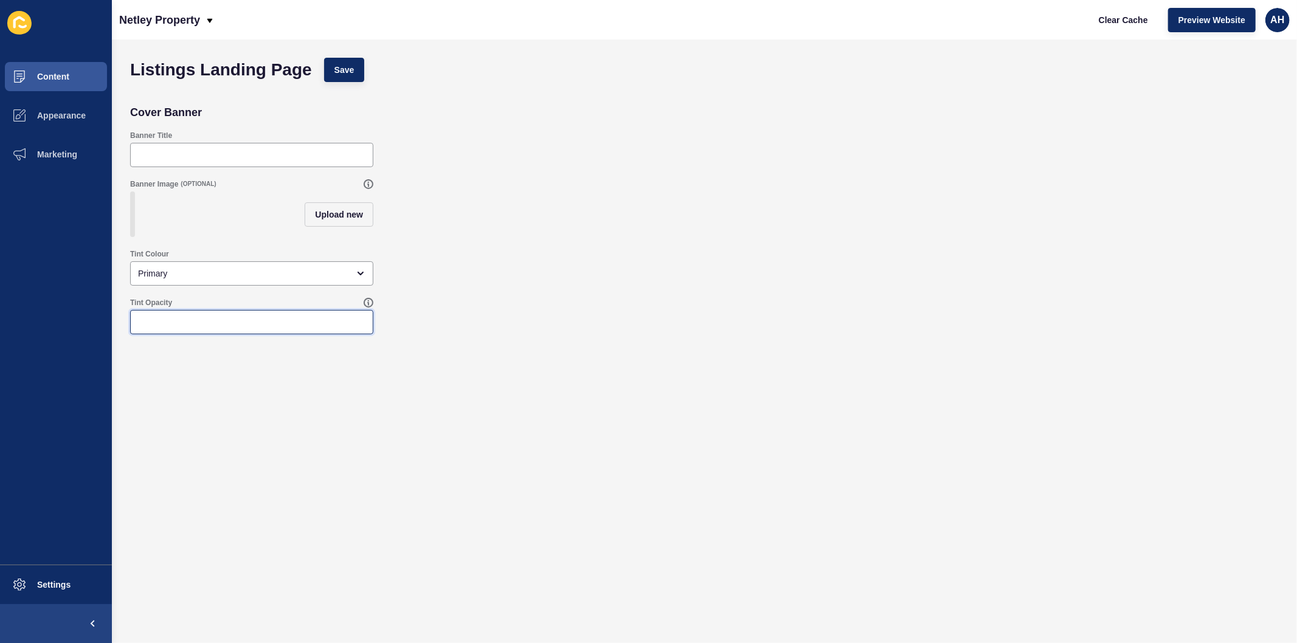
click at [266, 328] on input "Tint Opacity" at bounding box center [251, 322] width 227 height 12
type input "100"
click at [329, 77] on button "Save" at bounding box center [344, 70] width 41 height 24
click at [62, 111] on span "Appearance" at bounding box center [42, 116] width 88 height 10
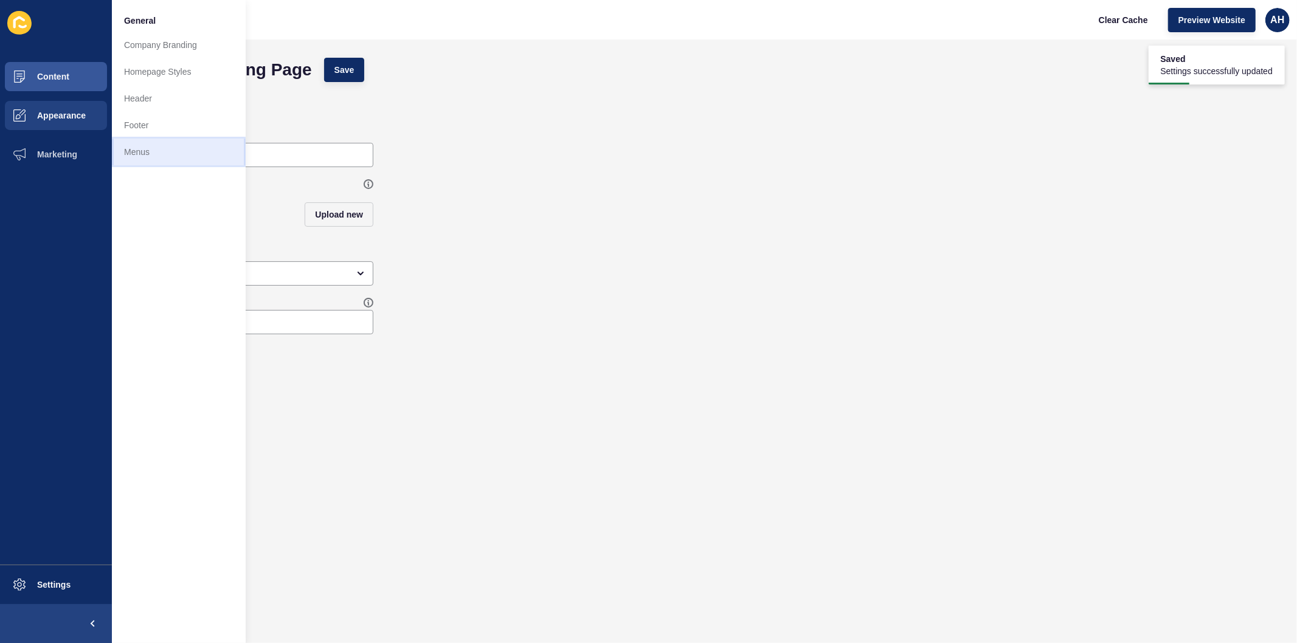
click at [141, 155] on link "Menus" at bounding box center [179, 152] width 134 height 27
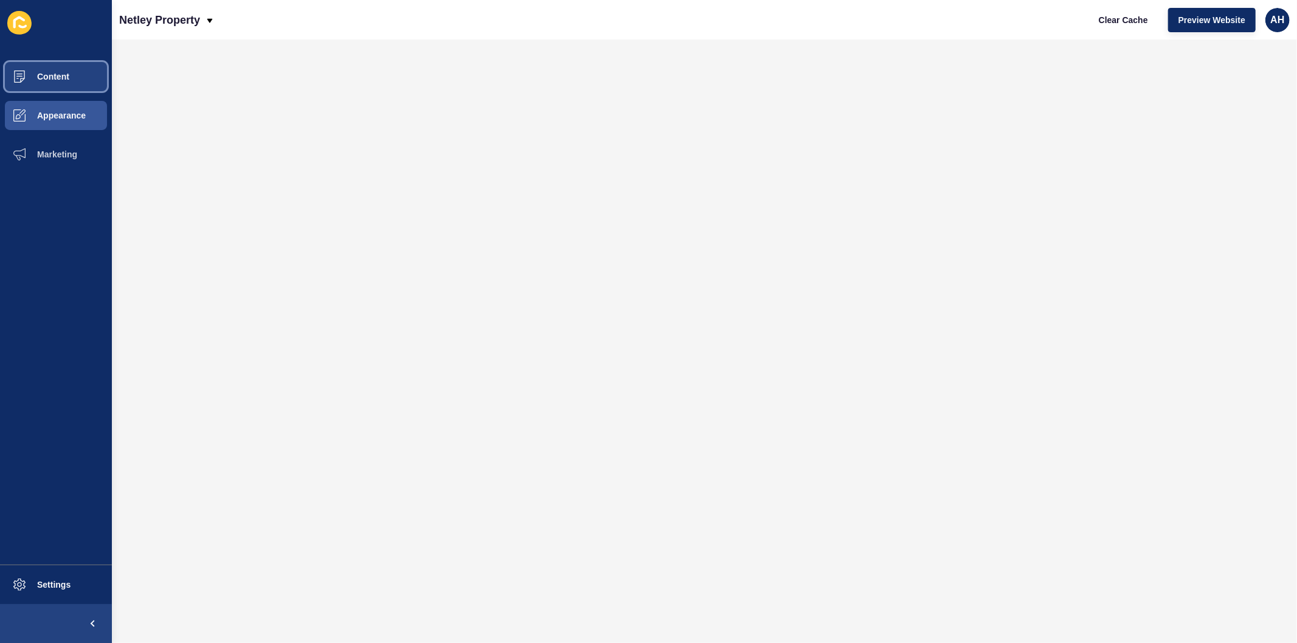
click at [37, 73] on span "Content" at bounding box center [33, 77] width 71 height 10
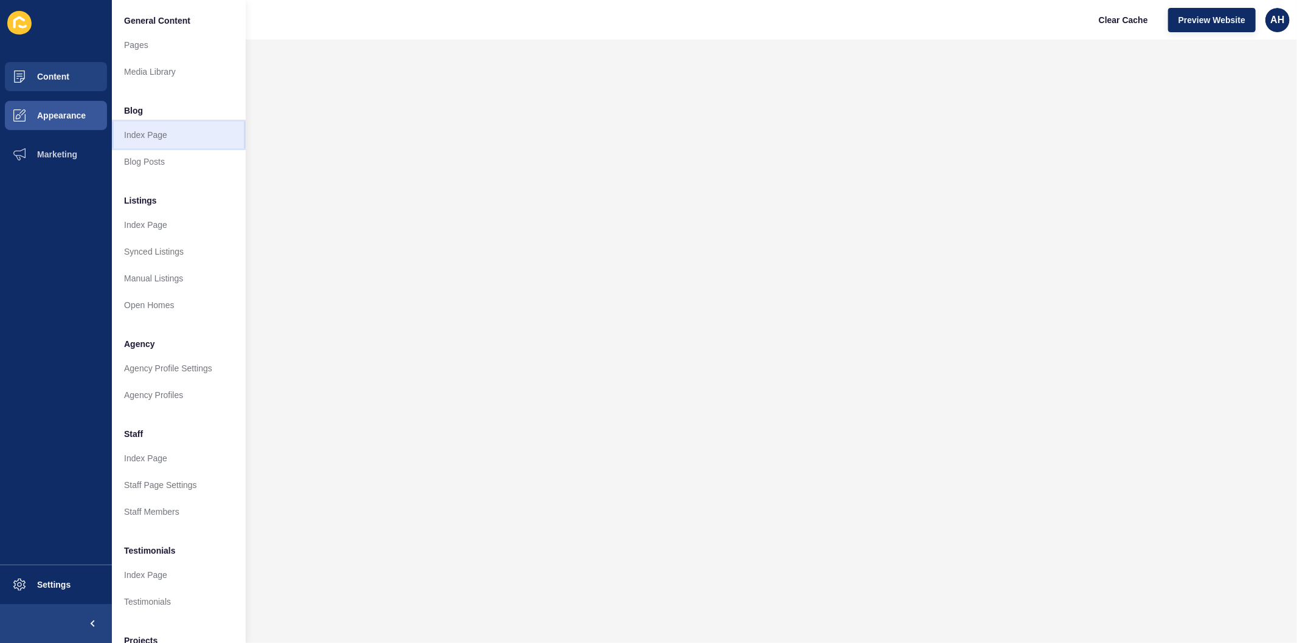
click at [165, 134] on link "Index Page" at bounding box center [179, 135] width 134 height 27
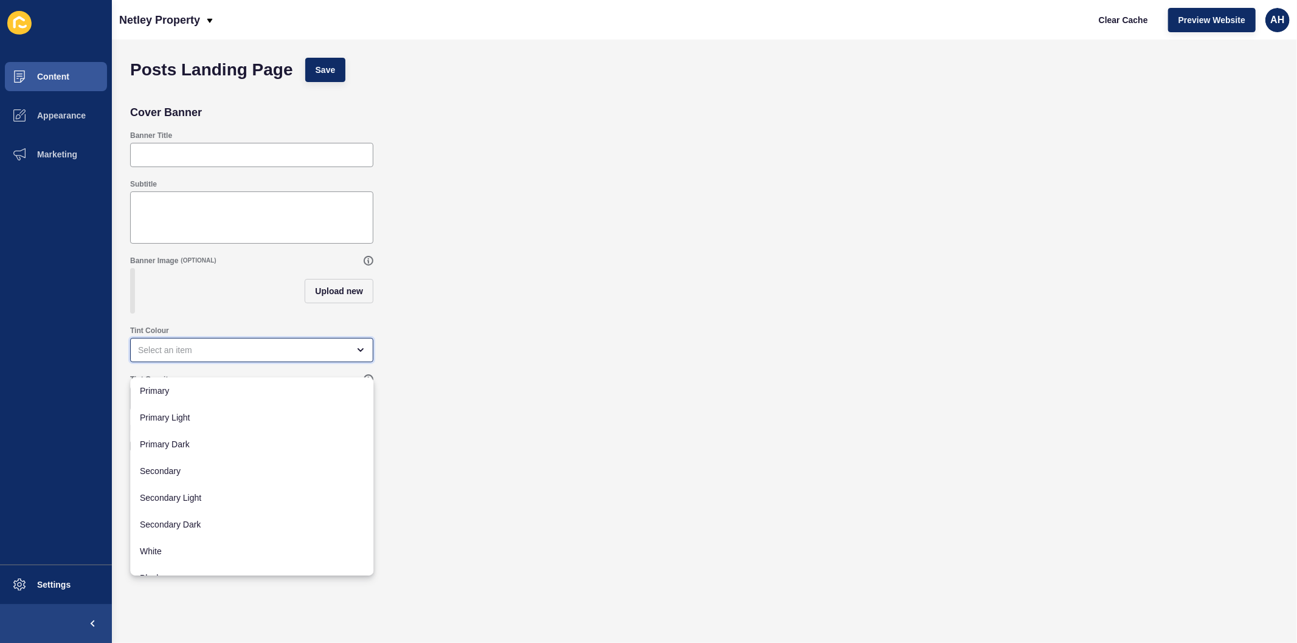
click at [183, 354] on div "close menu" at bounding box center [243, 350] width 210 height 12
click at [181, 390] on span "Primary" at bounding box center [252, 391] width 224 height 12
type input "Primary"
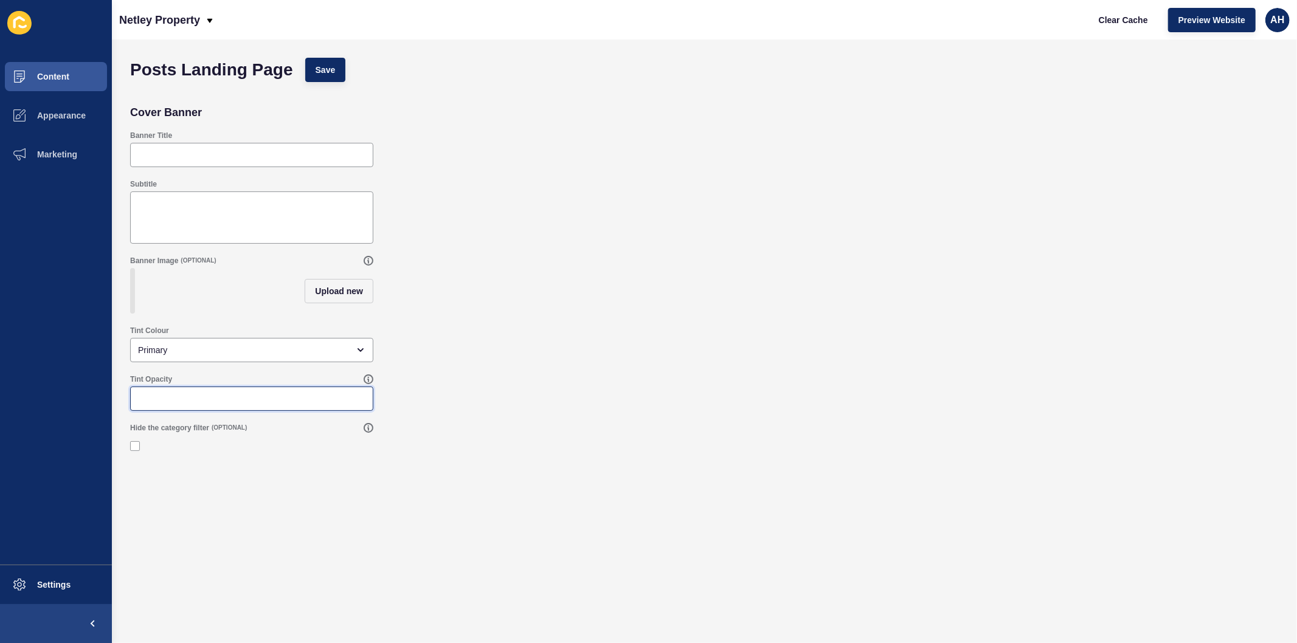
click at [180, 405] on input "Tint Opacity" at bounding box center [251, 399] width 227 height 12
type input "100"
click at [338, 75] on button "Save" at bounding box center [325, 70] width 41 height 24
click at [51, 72] on span "Content" at bounding box center [33, 77] width 71 height 10
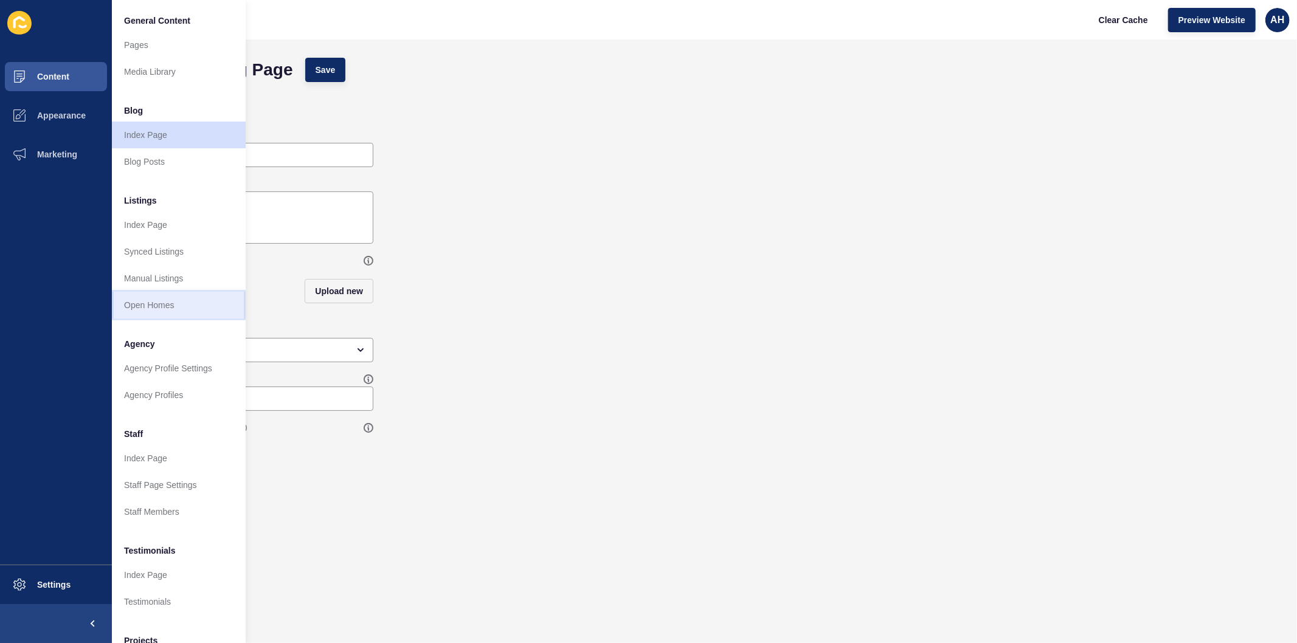
click at [161, 300] on link "Open Homes" at bounding box center [179, 305] width 134 height 27
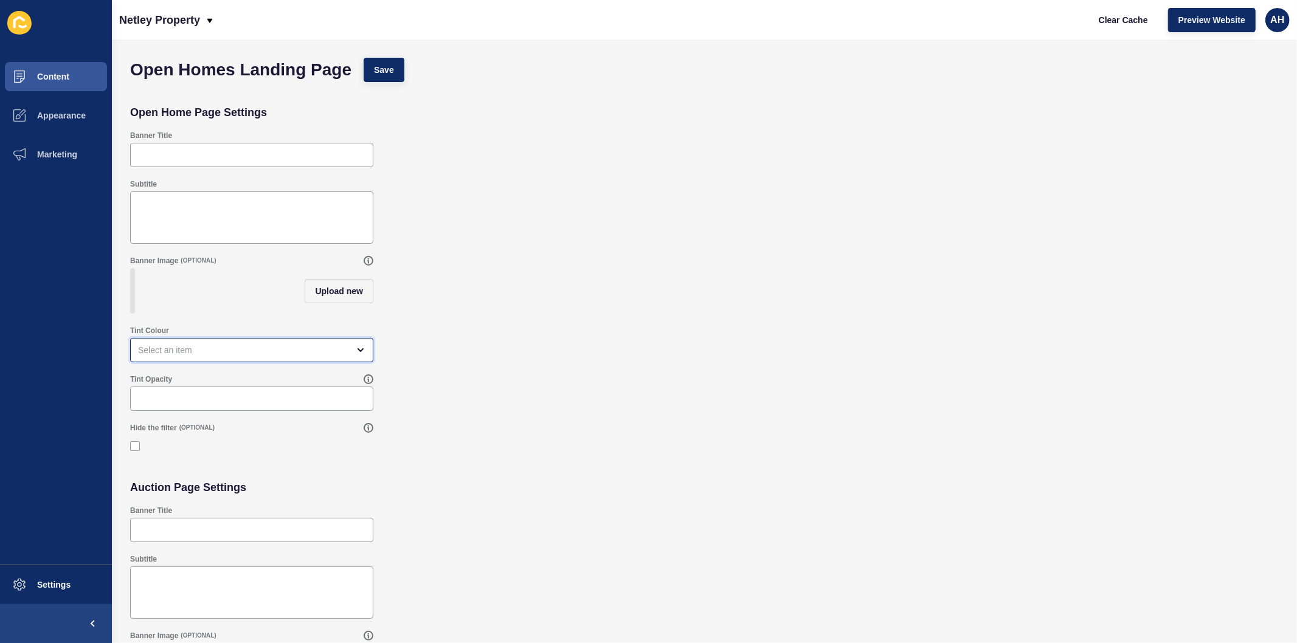
click at [193, 356] on div "open menu" at bounding box center [243, 350] width 210 height 12
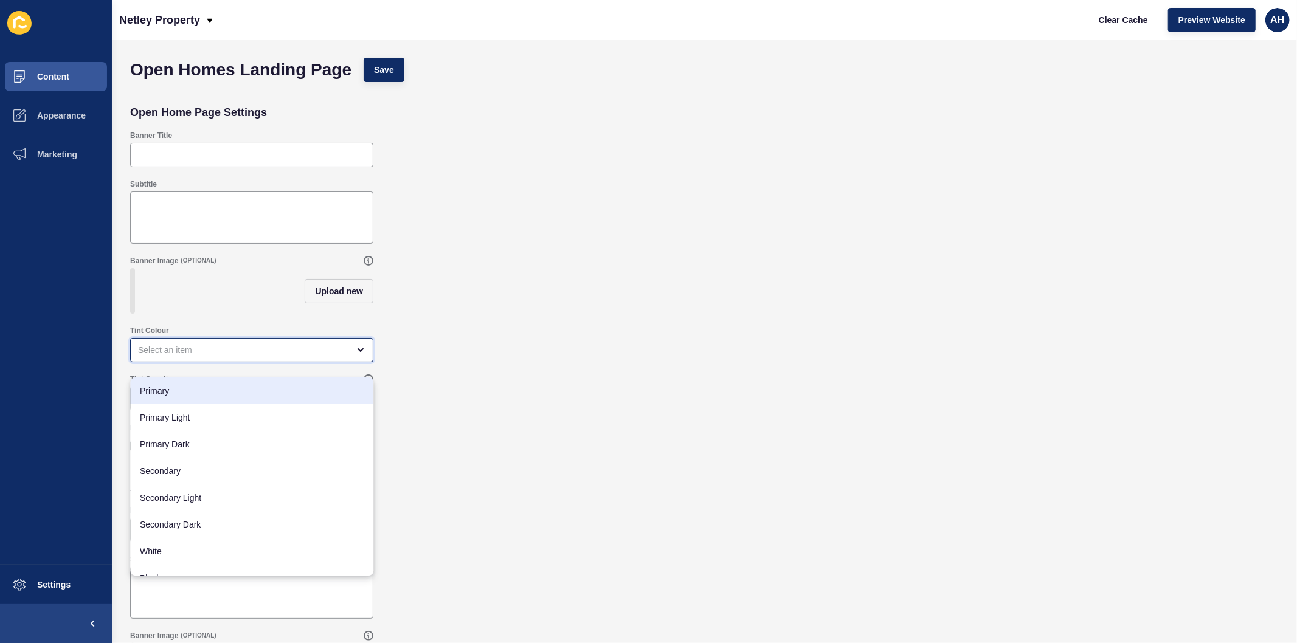
click at [190, 395] on span "Primary" at bounding box center [252, 391] width 224 height 12
type input "Primary"
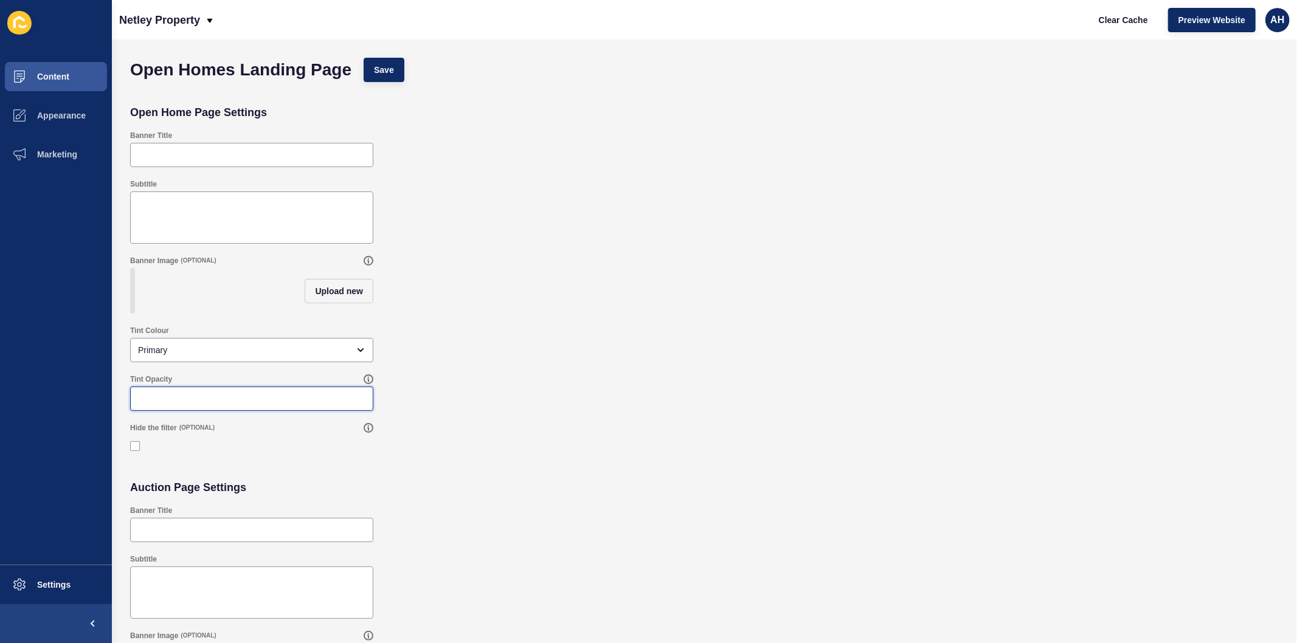
click at [179, 405] on input "Tint Opacity" at bounding box center [251, 399] width 227 height 12
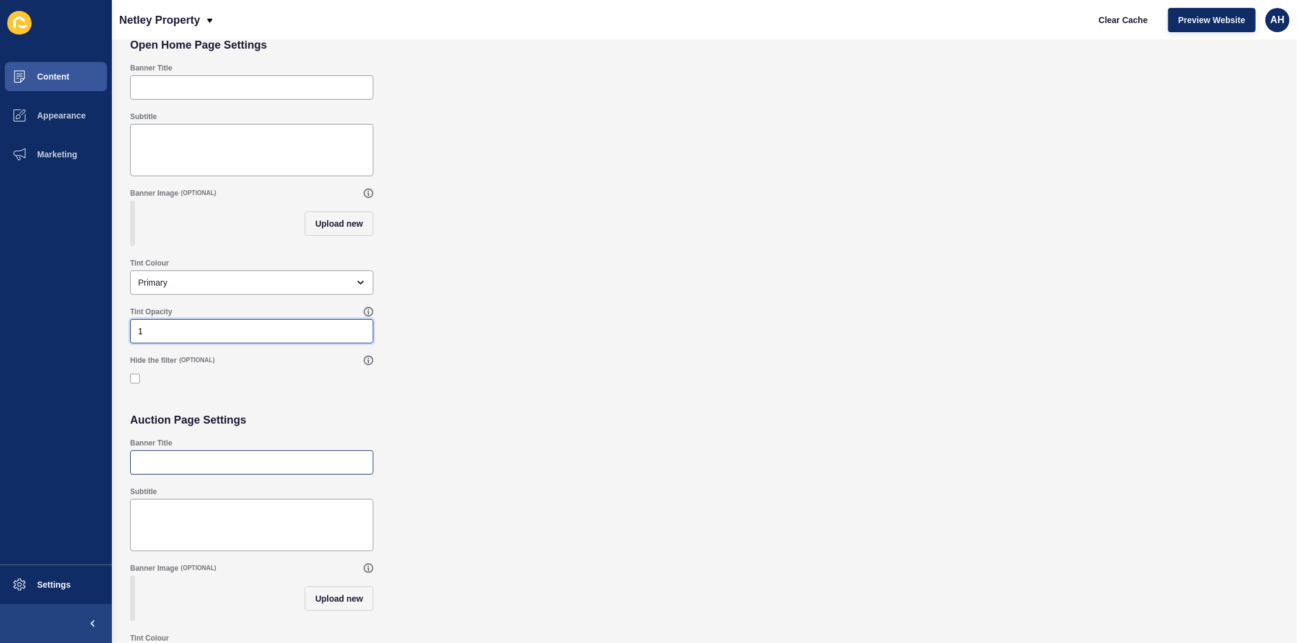
scroll to position [135, 0]
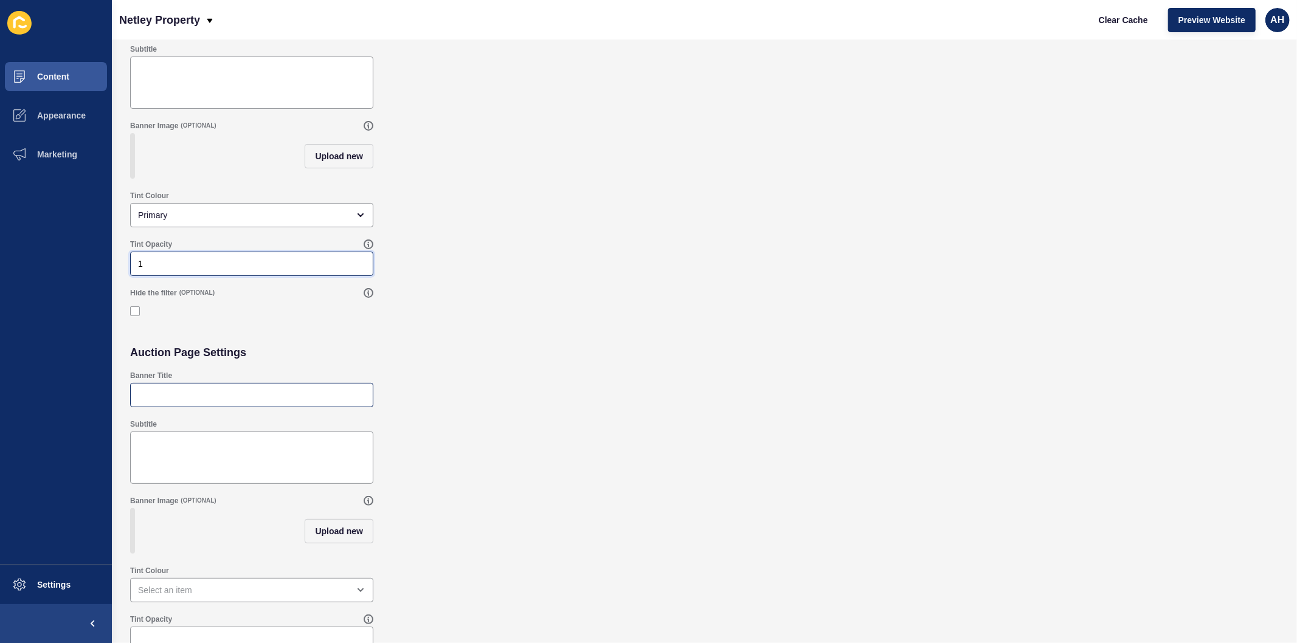
type input "1"
click at [157, 407] on div at bounding box center [251, 395] width 243 height 24
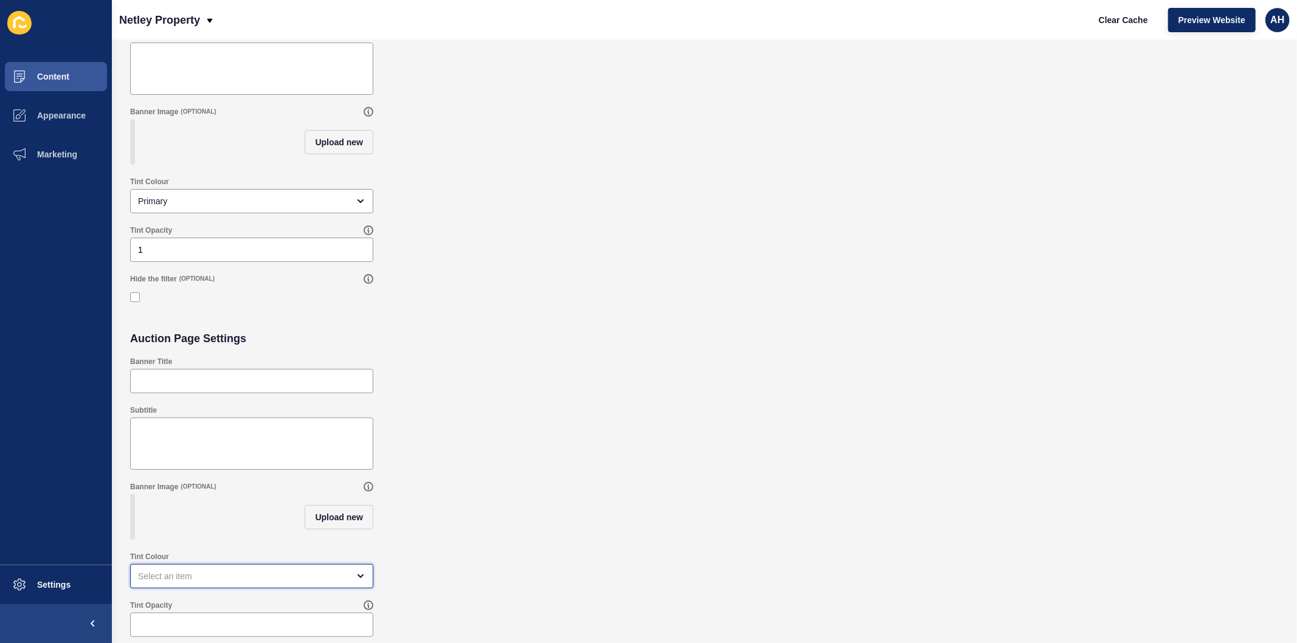
click at [148, 588] on div "open menu" at bounding box center [251, 576] width 243 height 24
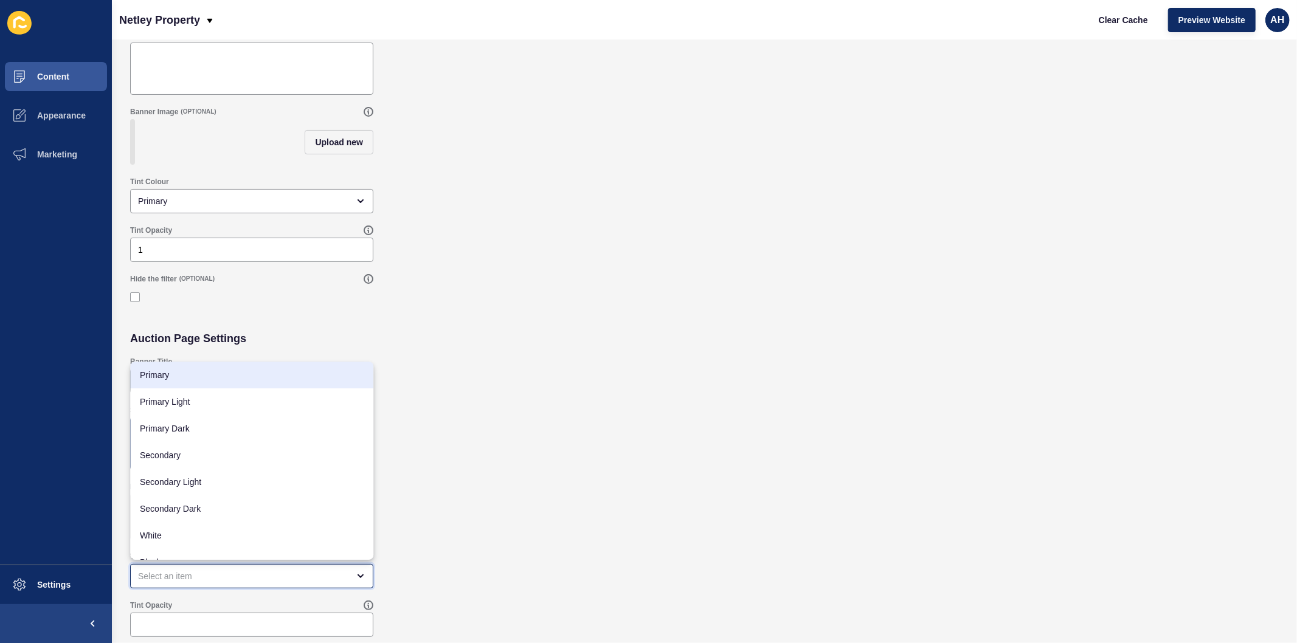
drag, startPoint x: 214, startPoint y: 371, endPoint x: 221, endPoint y: 419, distance: 49.2
click at [213, 371] on span "Primary" at bounding box center [252, 375] width 224 height 12
type input "Primary"
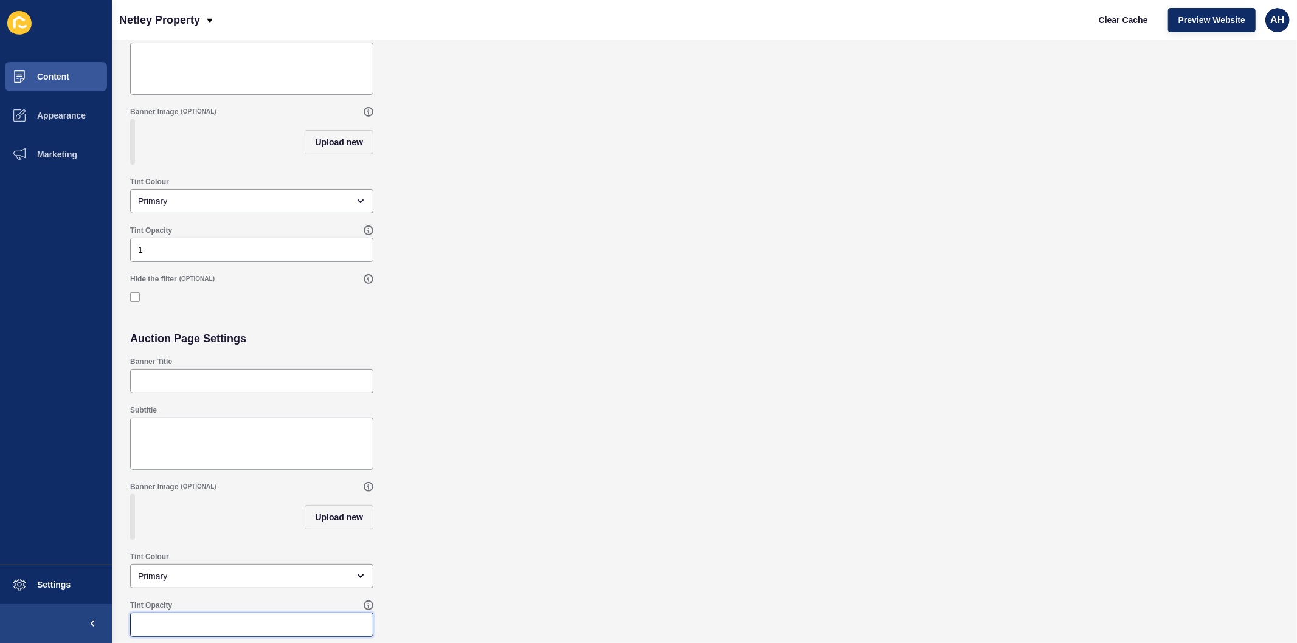
click at [211, 623] on input "Tint Opacity" at bounding box center [251, 625] width 227 height 12
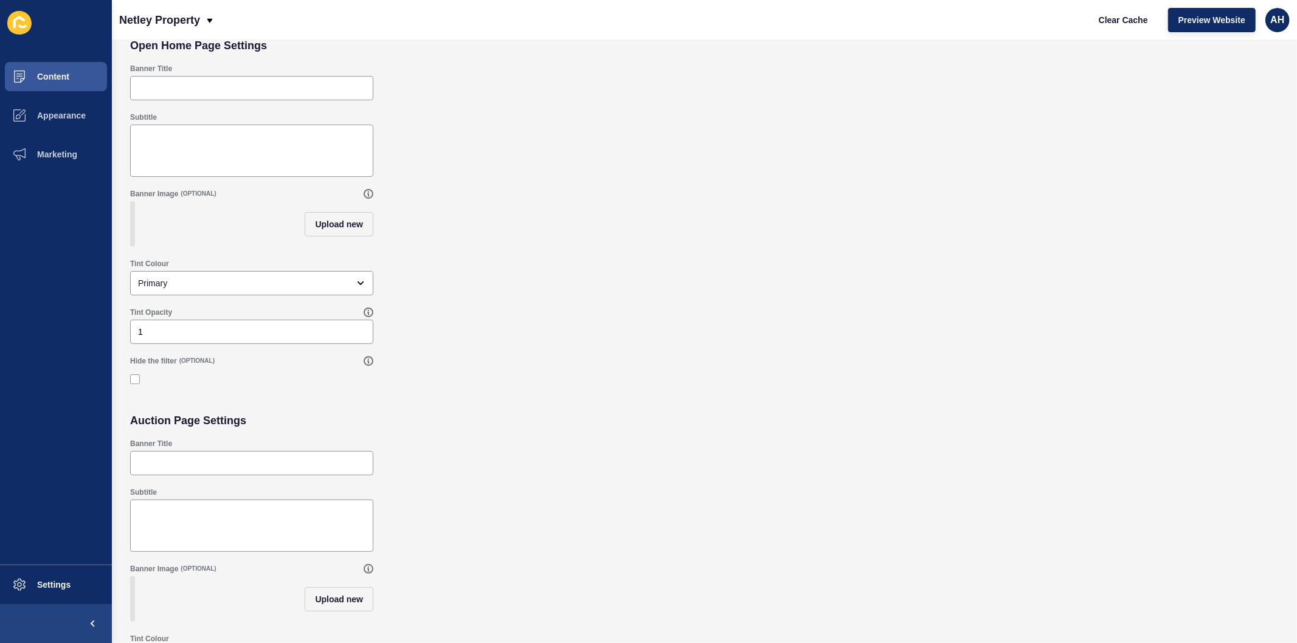
scroll to position [0, 0]
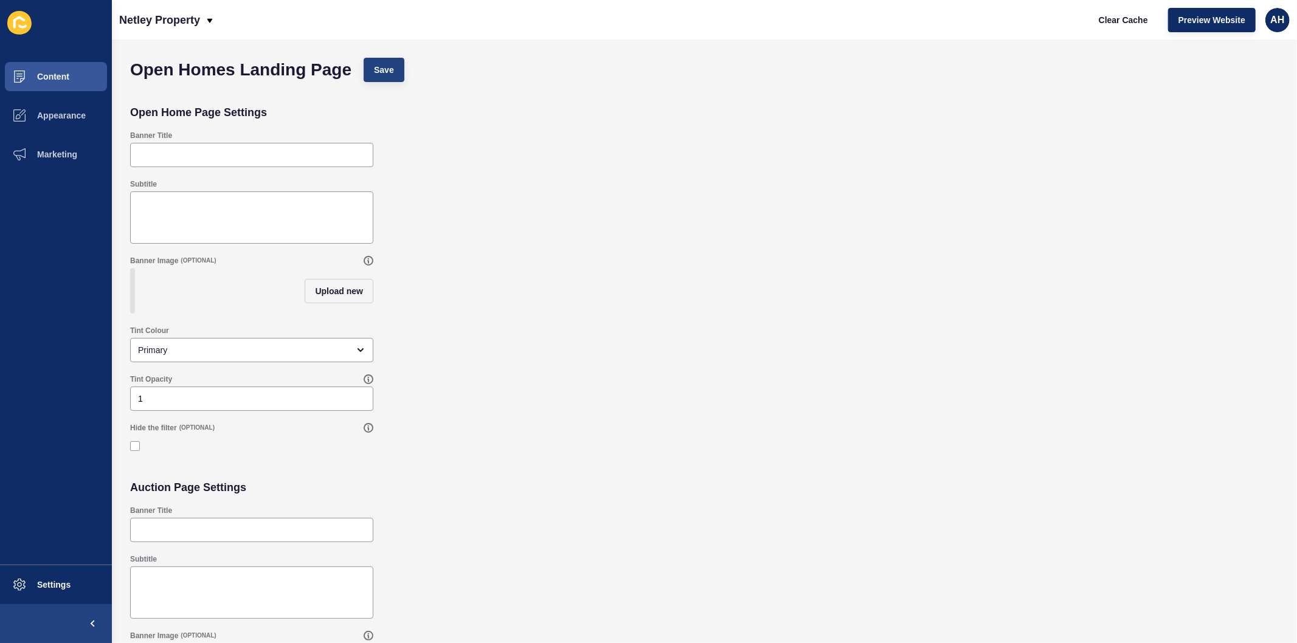
type input "100"
click at [383, 72] on span "Save" at bounding box center [384, 70] width 20 height 12
click at [53, 76] on span "Content" at bounding box center [33, 77] width 71 height 10
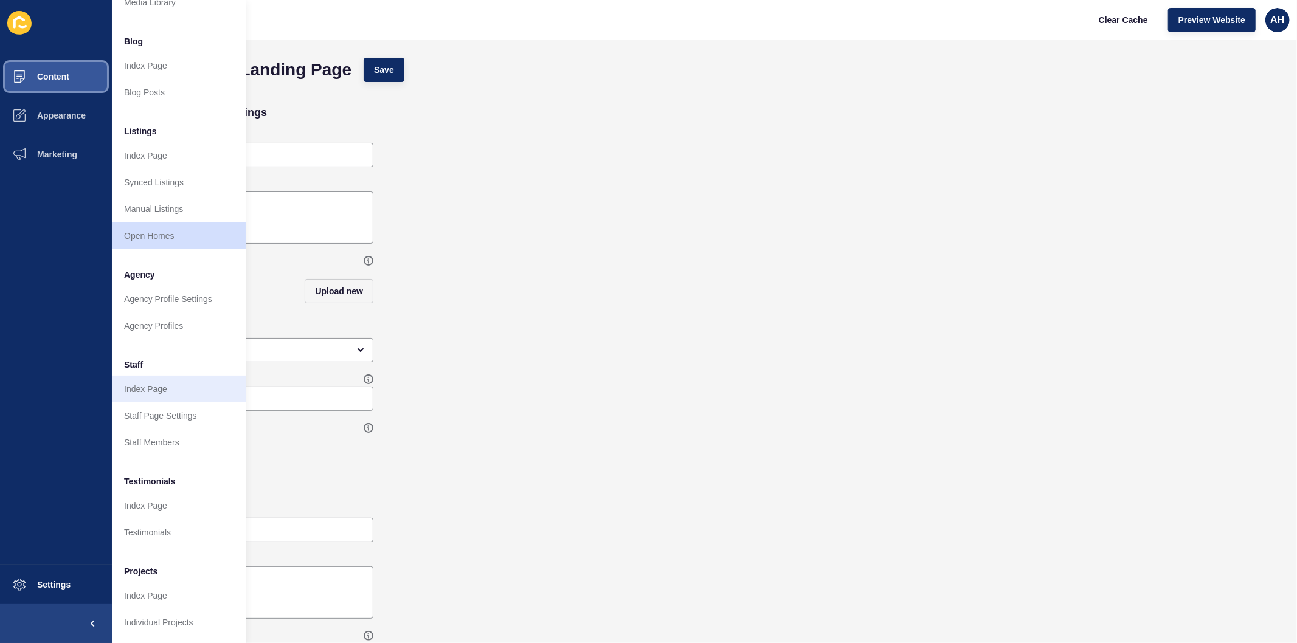
scroll to position [79, 0]
click at [155, 505] on link "Index Page" at bounding box center [179, 505] width 134 height 27
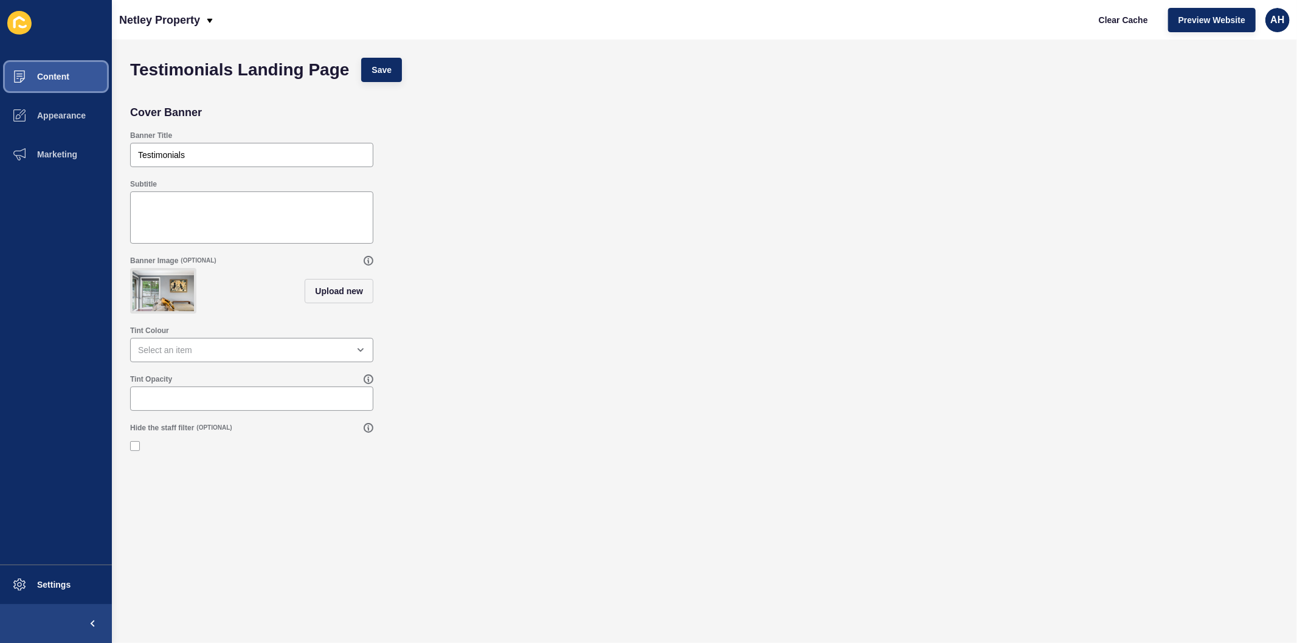
click at [50, 75] on span "Content" at bounding box center [33, 77] width 71 height 10
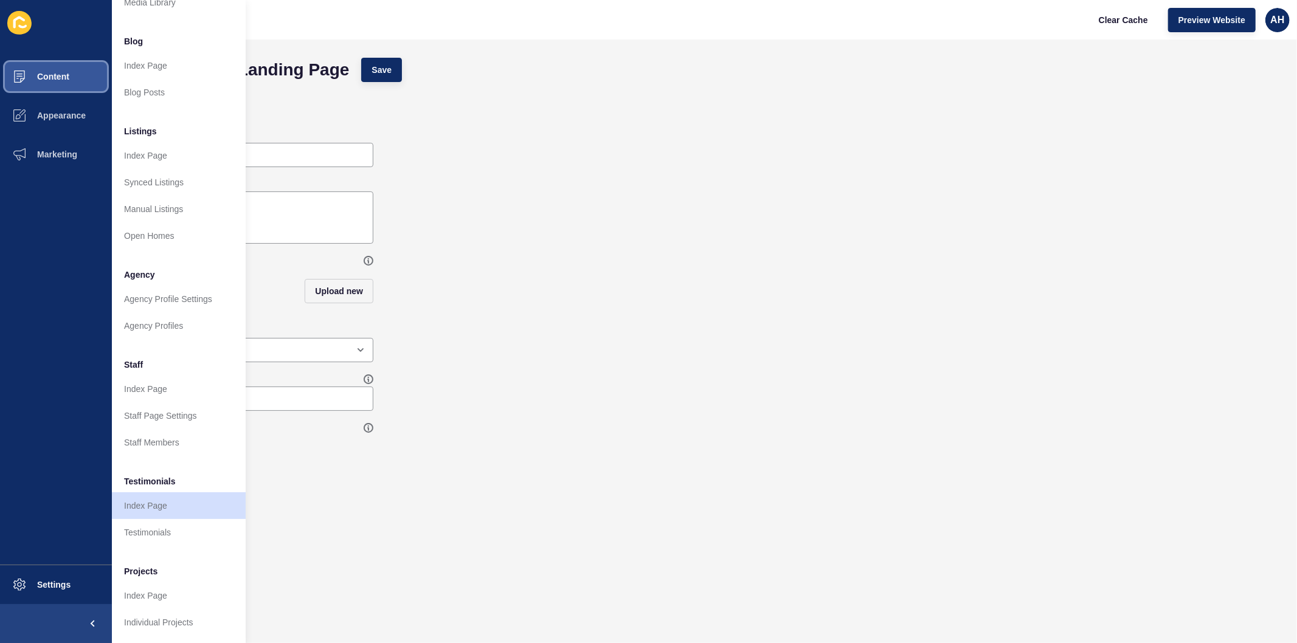
scroll to position [79, 0]
click at [131, 594] on link "Index Page" at bounding box center [179, 595] width 134 height 27
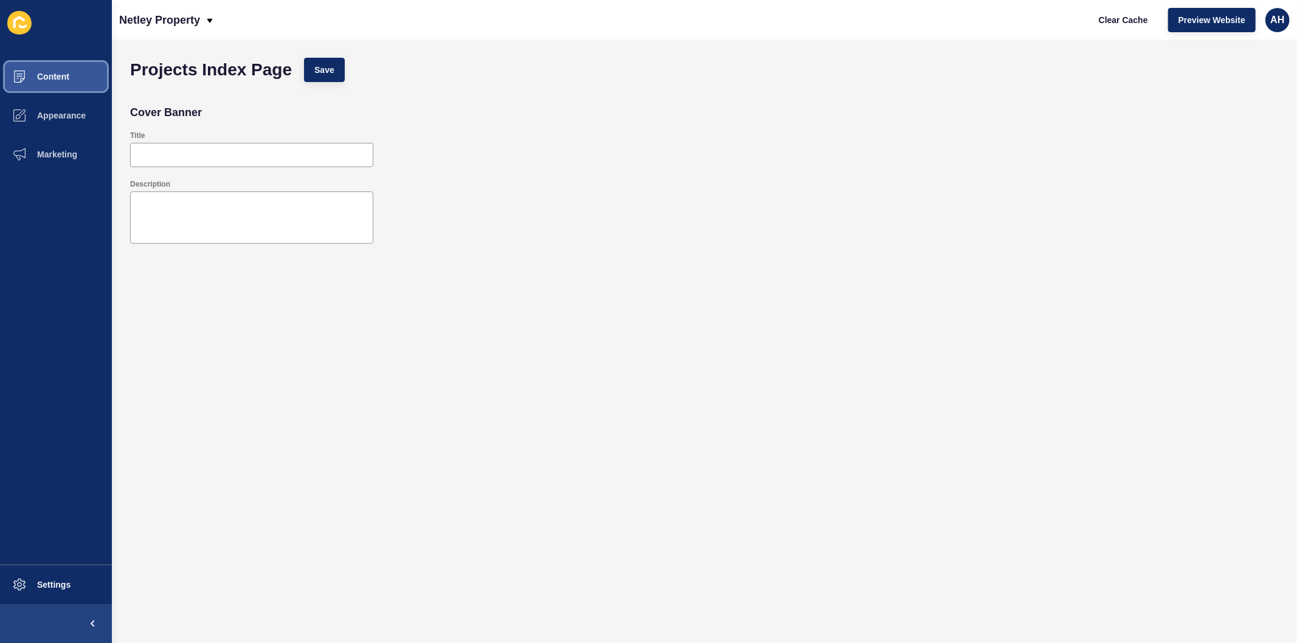
click at [53, 71] on button "Content" at bounding box center [56, 76] width 112 height 39
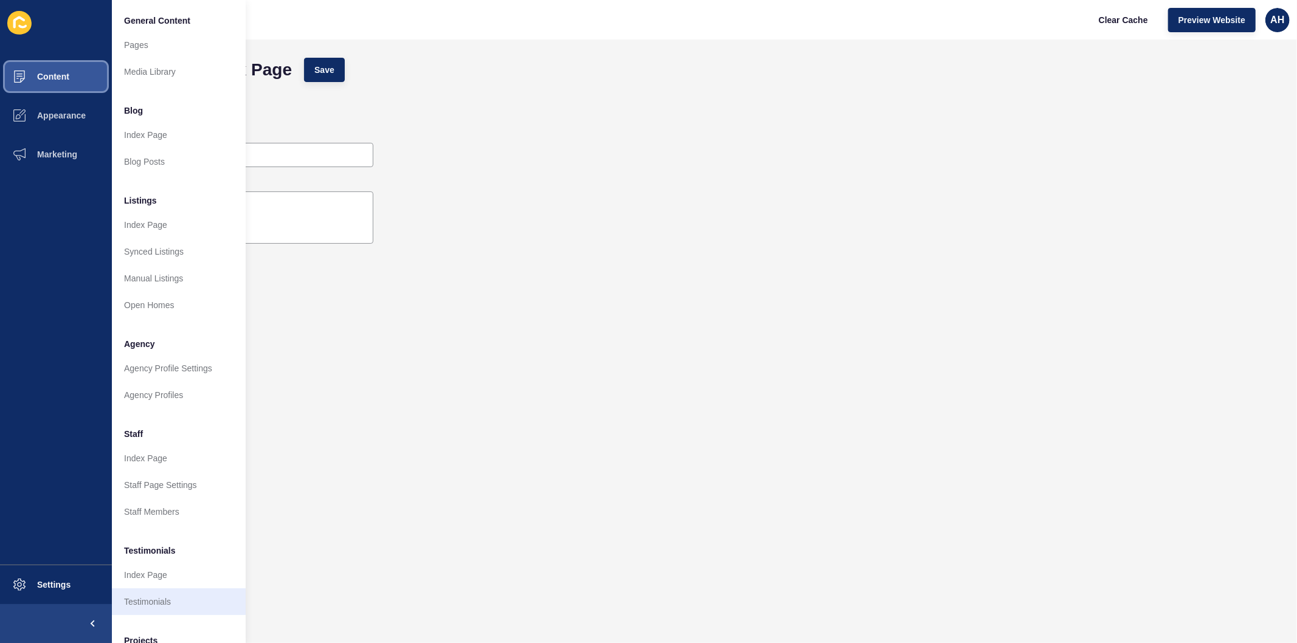
scroll to position [79, 0]
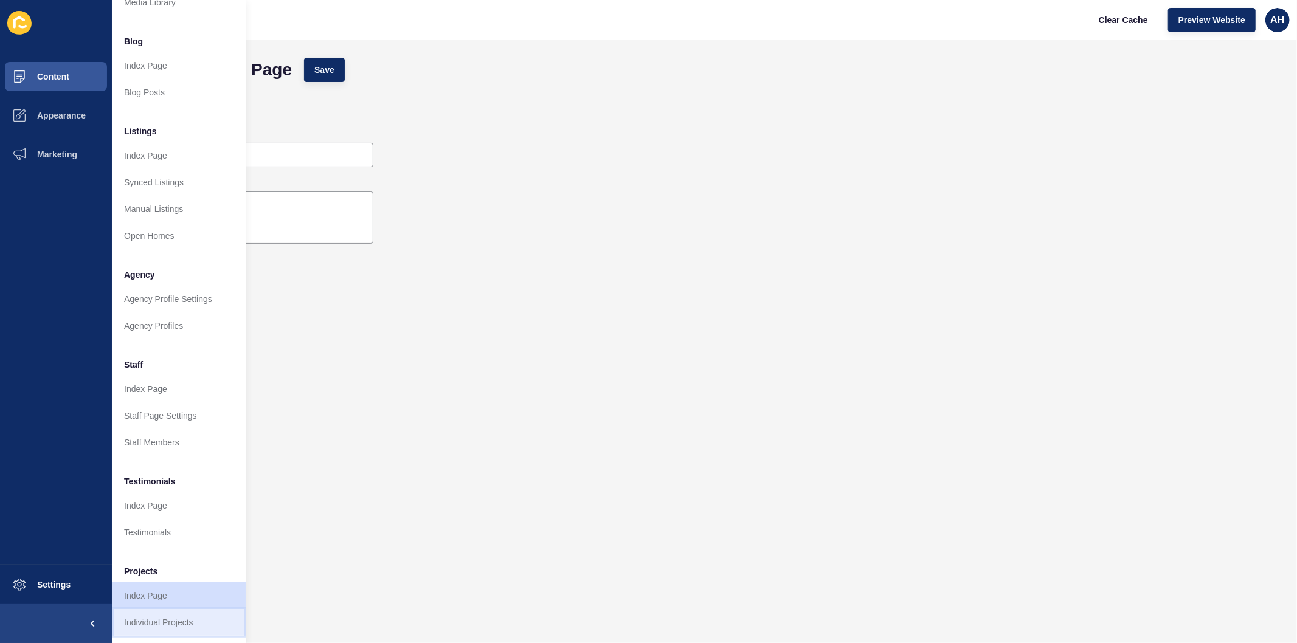
click at [143, 609] on link "Individual Projects" at bounding box center [179, 622] width 134 height 27
